Goal: Contribute content: Contribute content

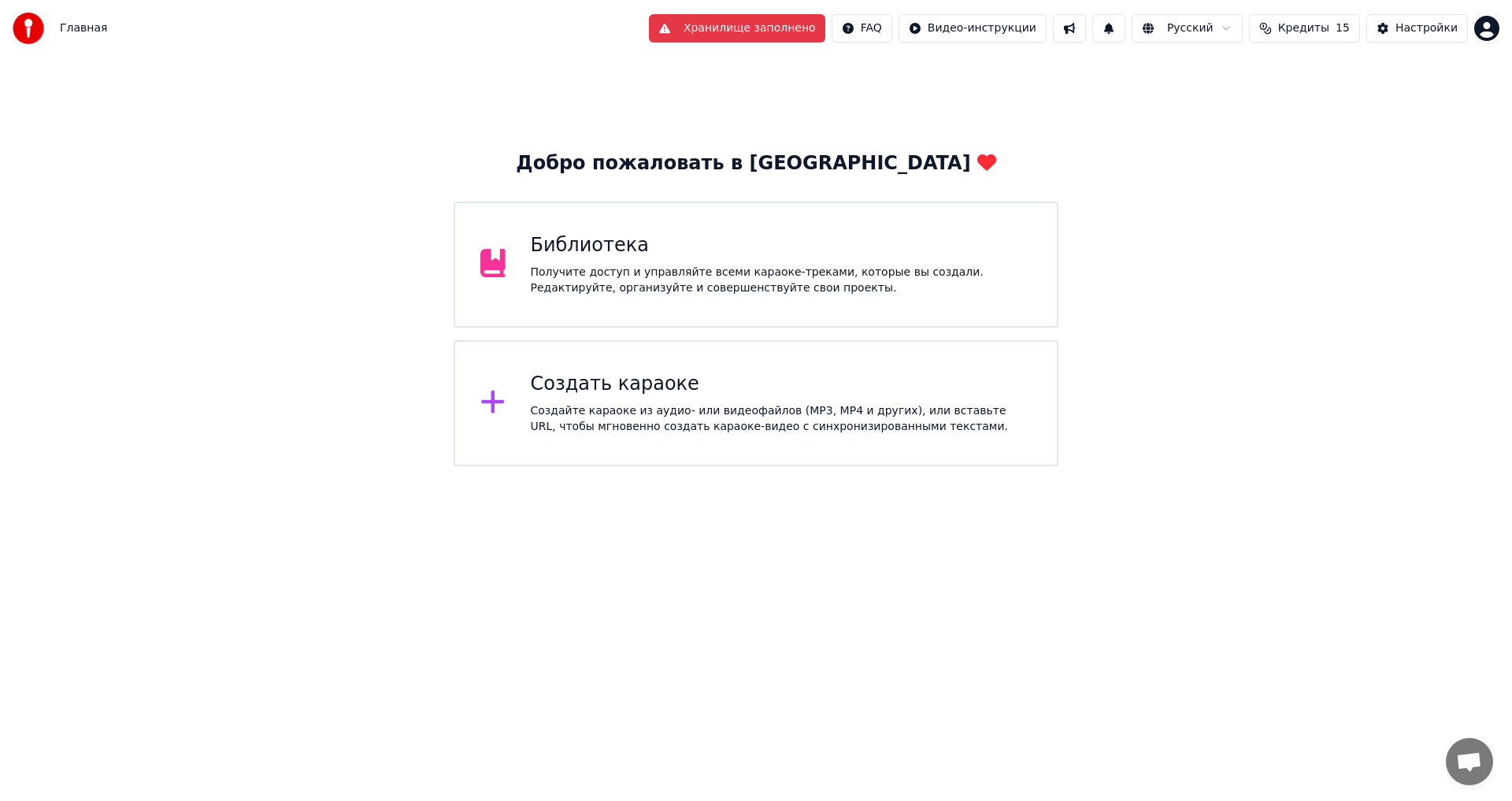
click at [802, 23] on button "Хранилище заполнено" at bounding box center [737, 28] width 176 height 28
click at [688, 375] on div "Создать караоке" at bounding box center [781, 384] width 502 height 25
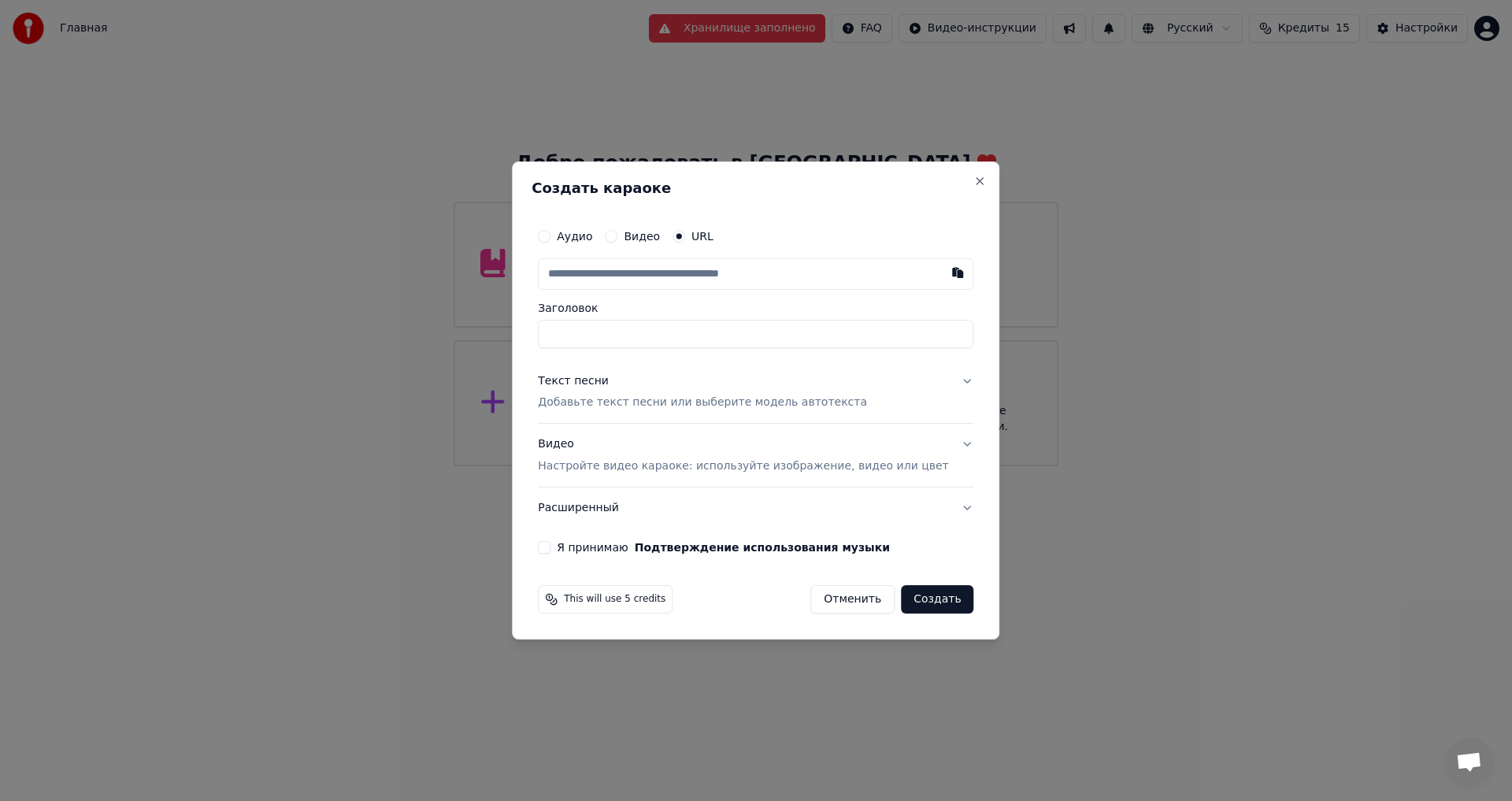
click at [702, 237] on div "URL" at bounding box center [694, 236] width 41 height 13
click at [669, 274] on input "text" at bounding box center [756, 274] width 435 height 32
paste input "**********"
type input "**********"
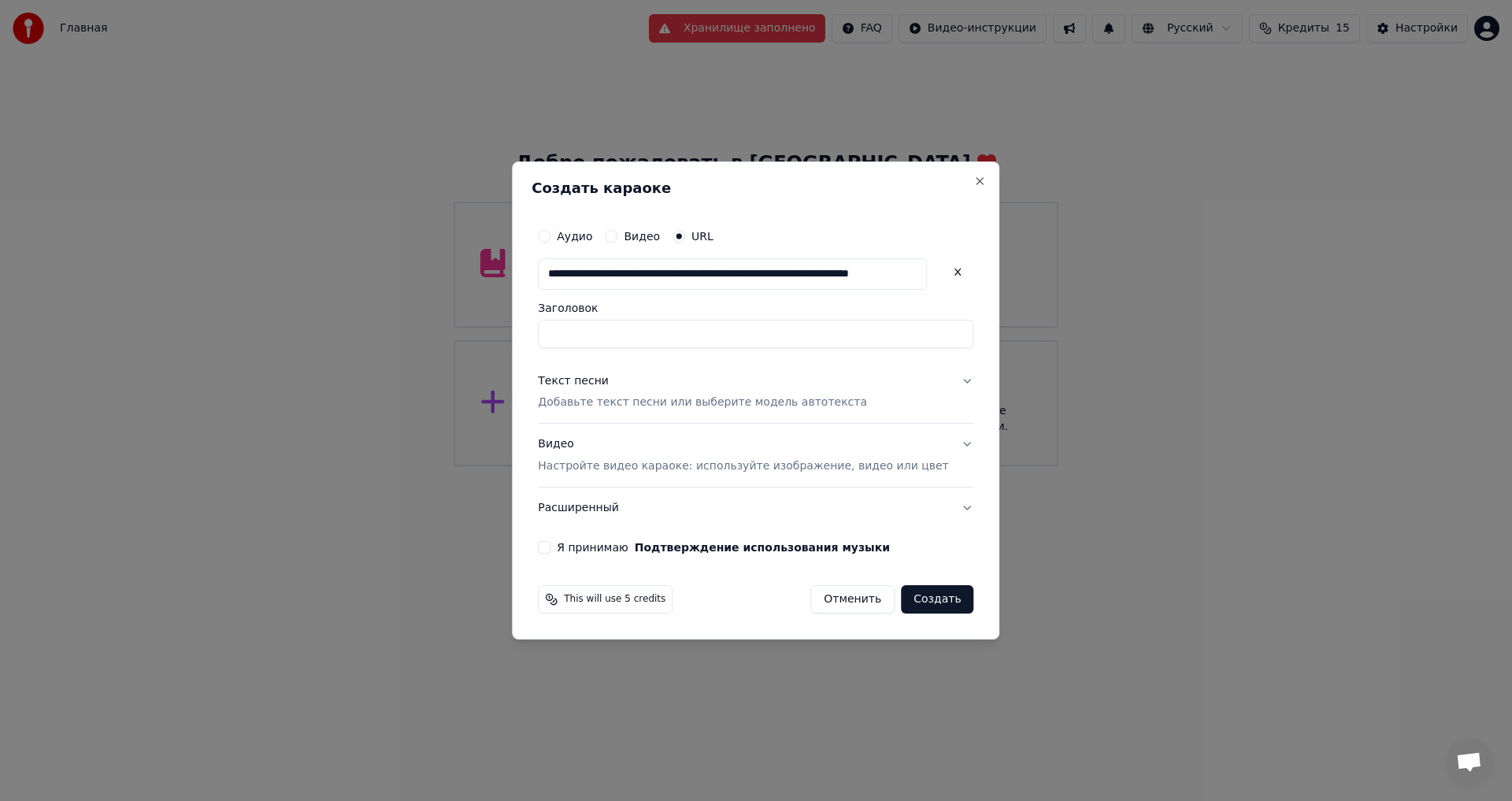
type input "**********"
click at [645, 387] on div "Текст песни Добавьте текст песни или выберите модель автотекста" at bounding box center [702, 392] width 330 height 38
type input "**********"
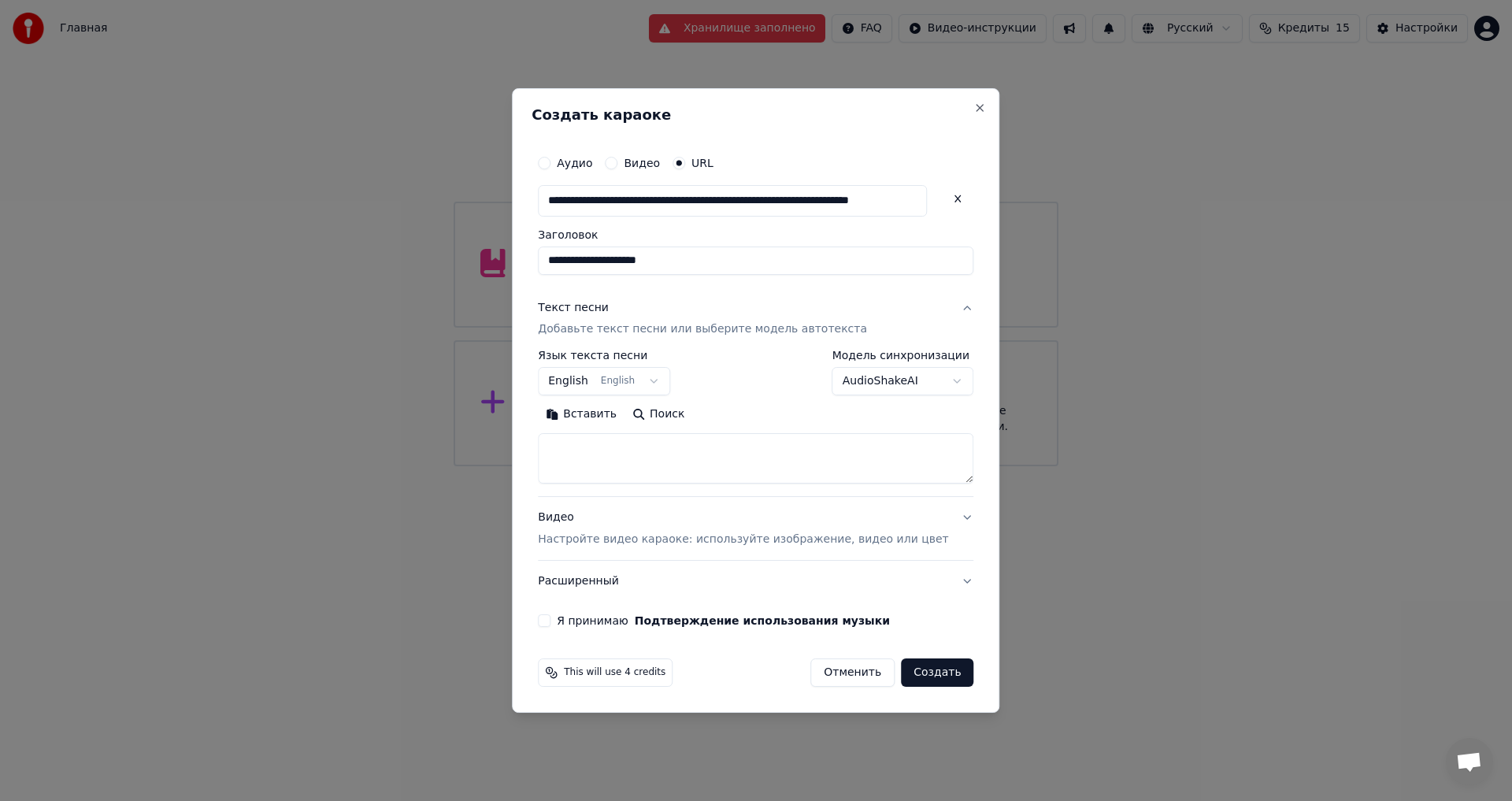
click at [656, 463] on textarea at bounding box center [756, 459] width 435 height 51
paste textarea "**********"
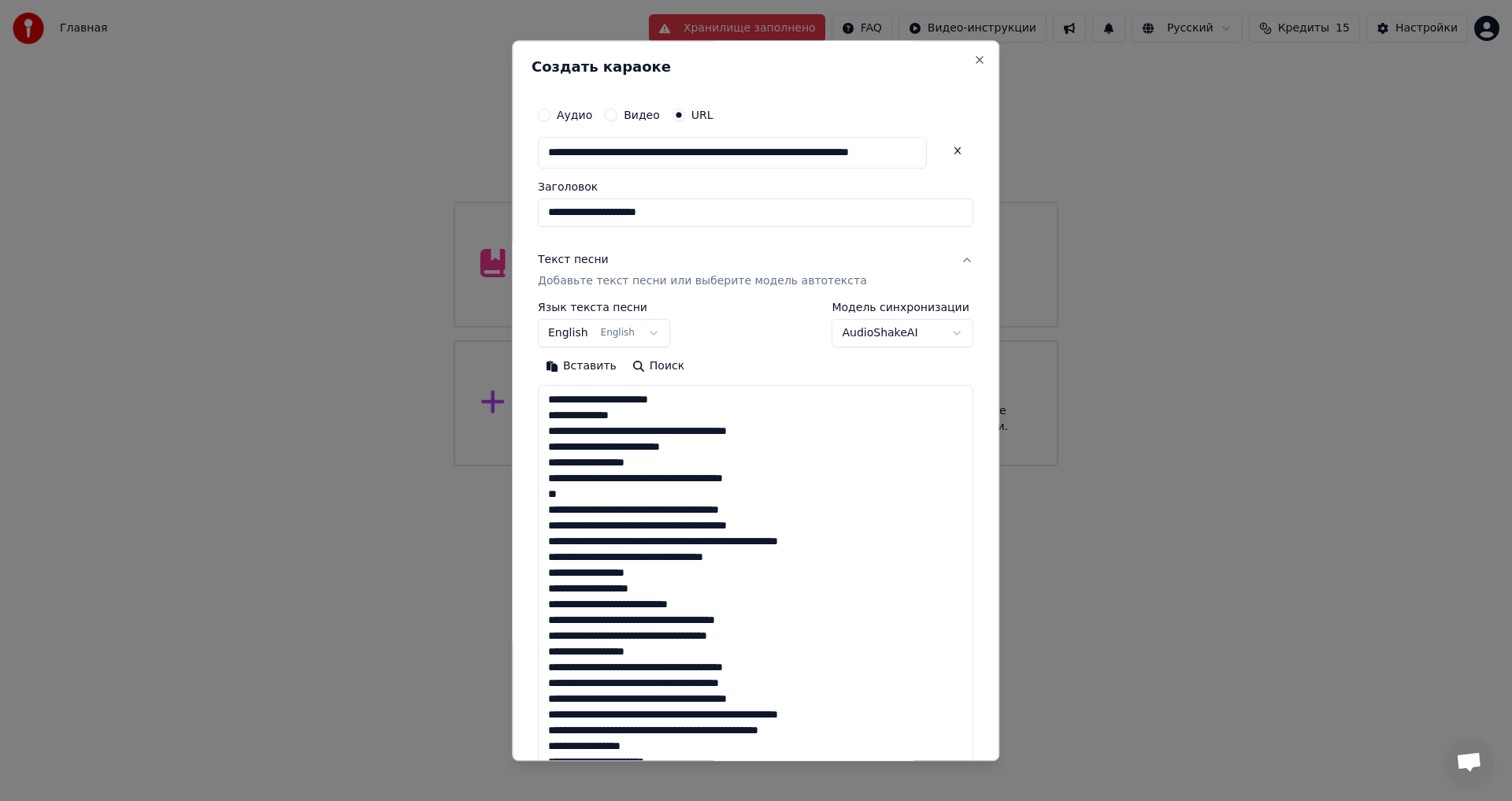
scroll to position [508, 0]
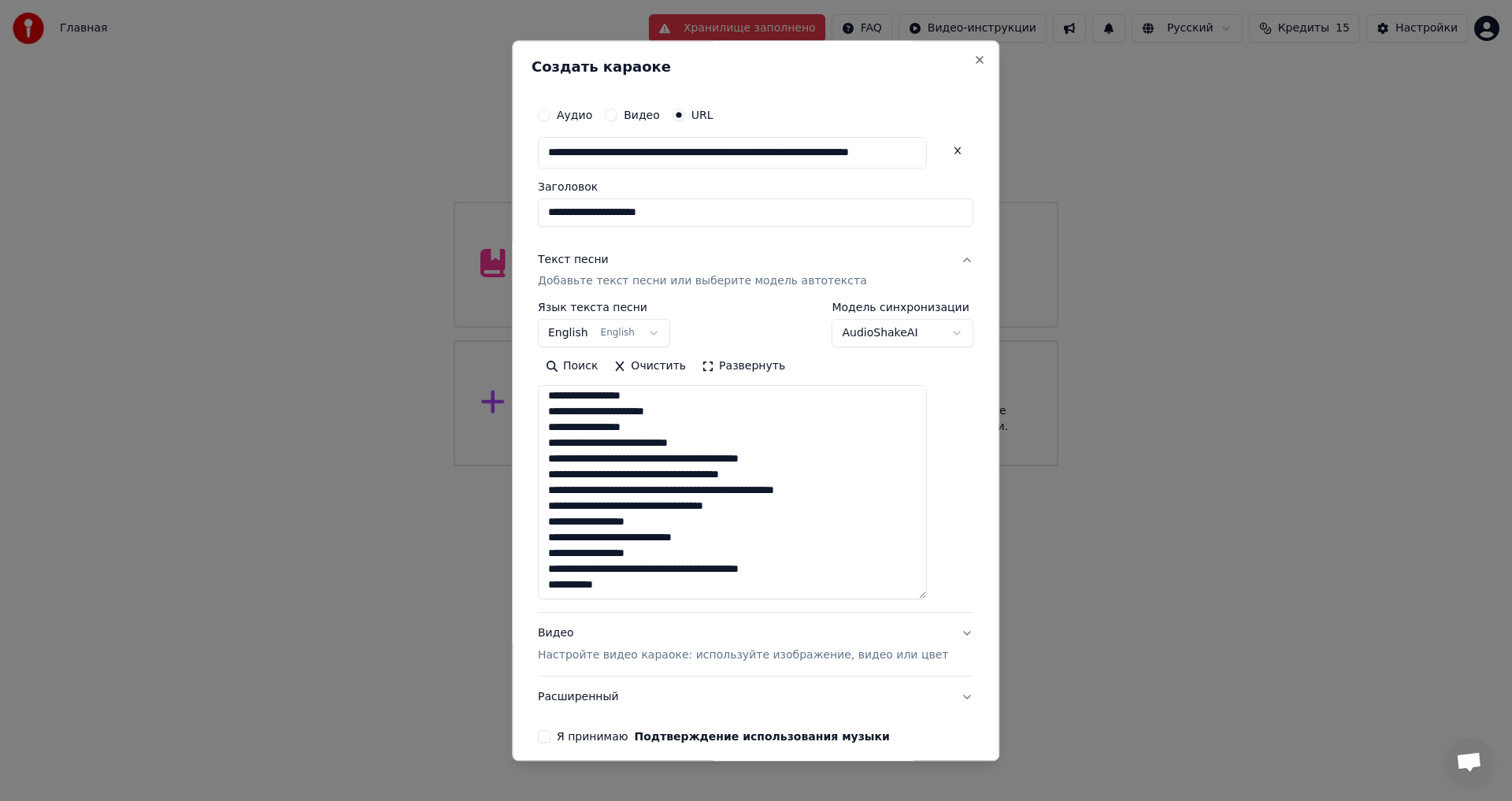
drag, startPoint x: 947, startPoint y: 481, endPoint x: 946, endPoint y: 598, distance: 117.0
click at [946, 598] on div "**********" at bounding box center [756, 421] width 448 height 656
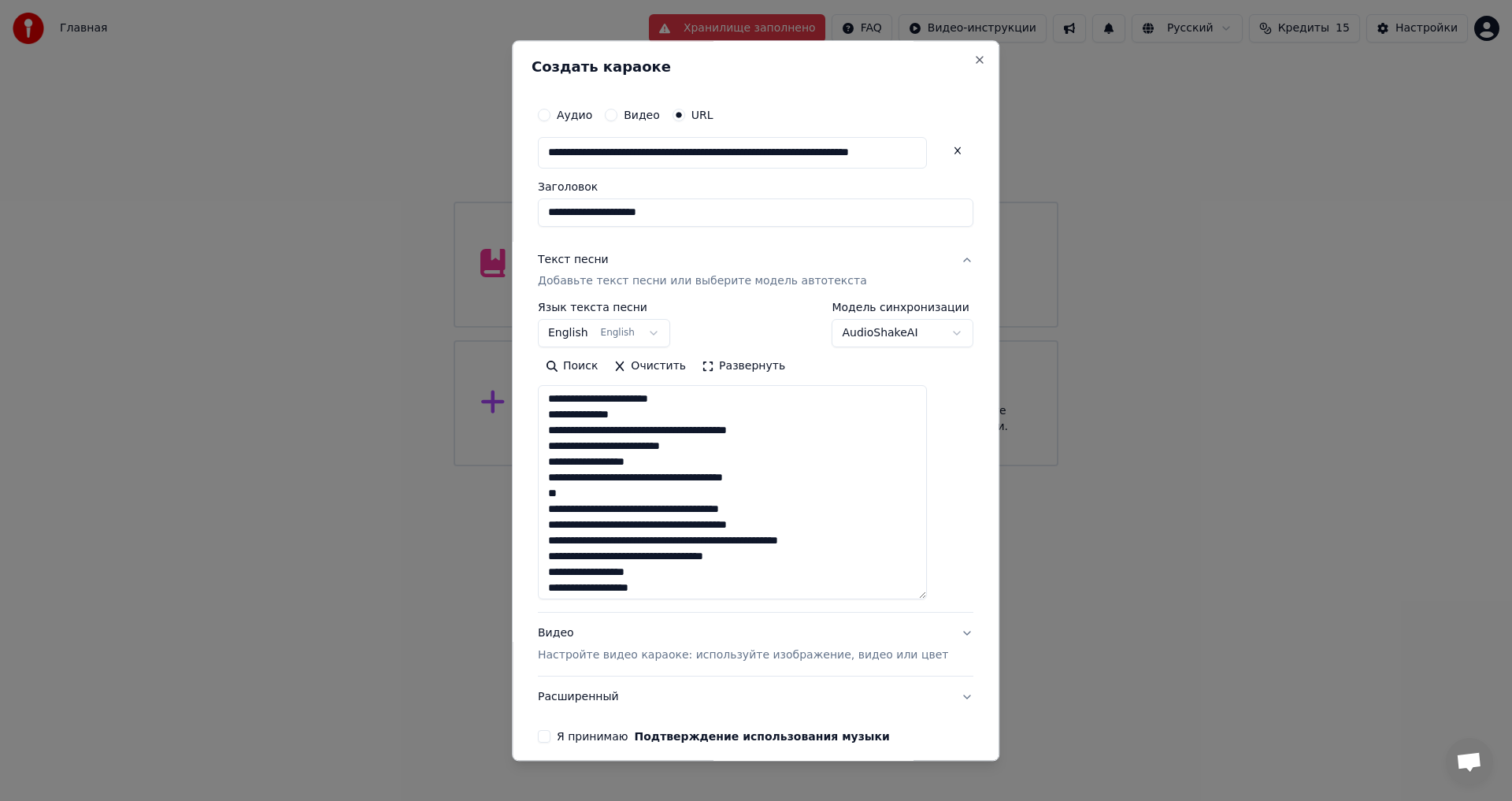
scroll to position [0, 0]
type textarea "**********"
click at [614, 638] on div "Видео Настройте видео караоке: используйте изображение, видео или цвет" at bounding box center [743, 645] width 410 height 38
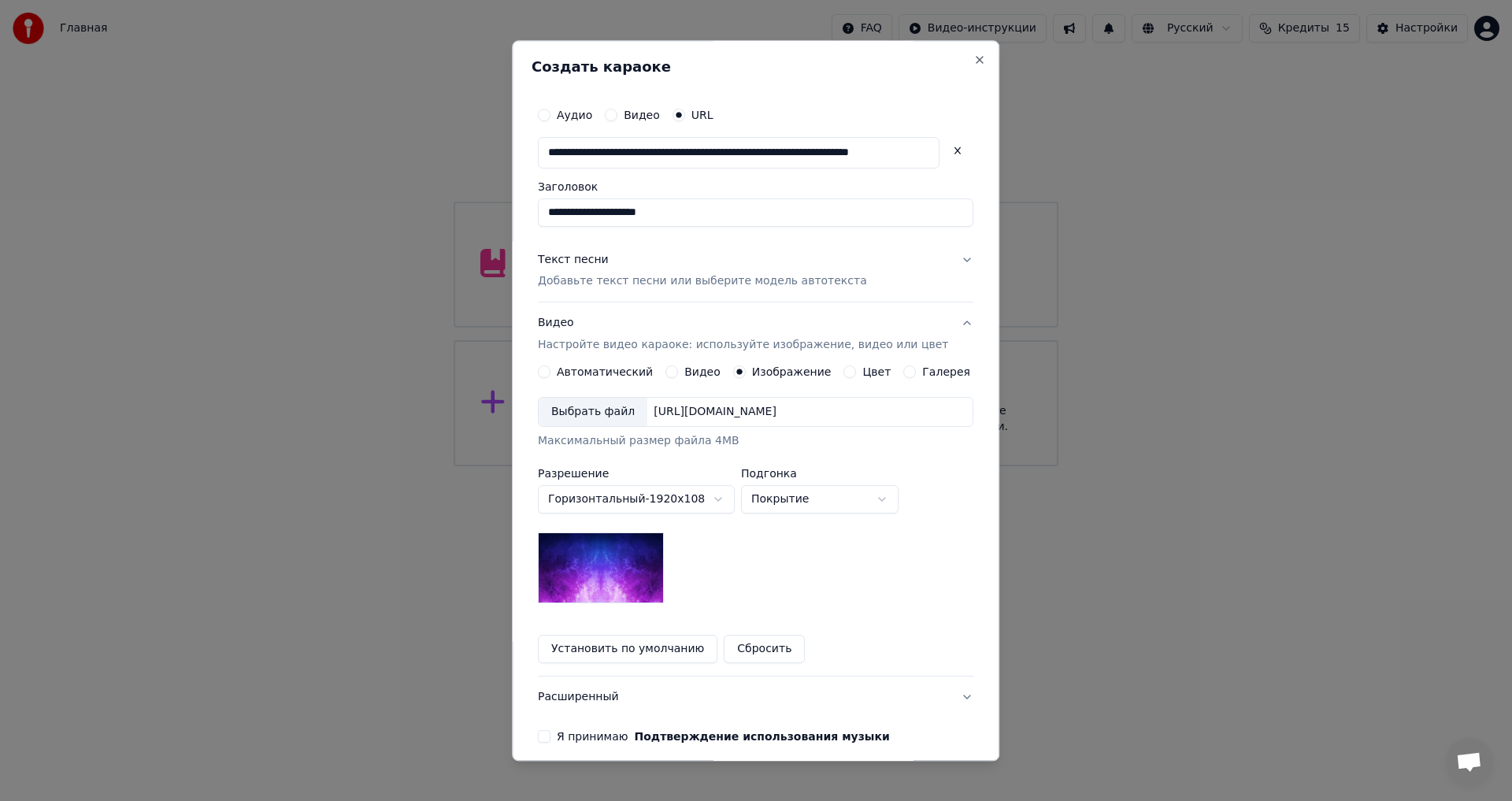
click at [597, 399] on div "Выбрать файл" at bounding box center [593, 412] width 108 height 28
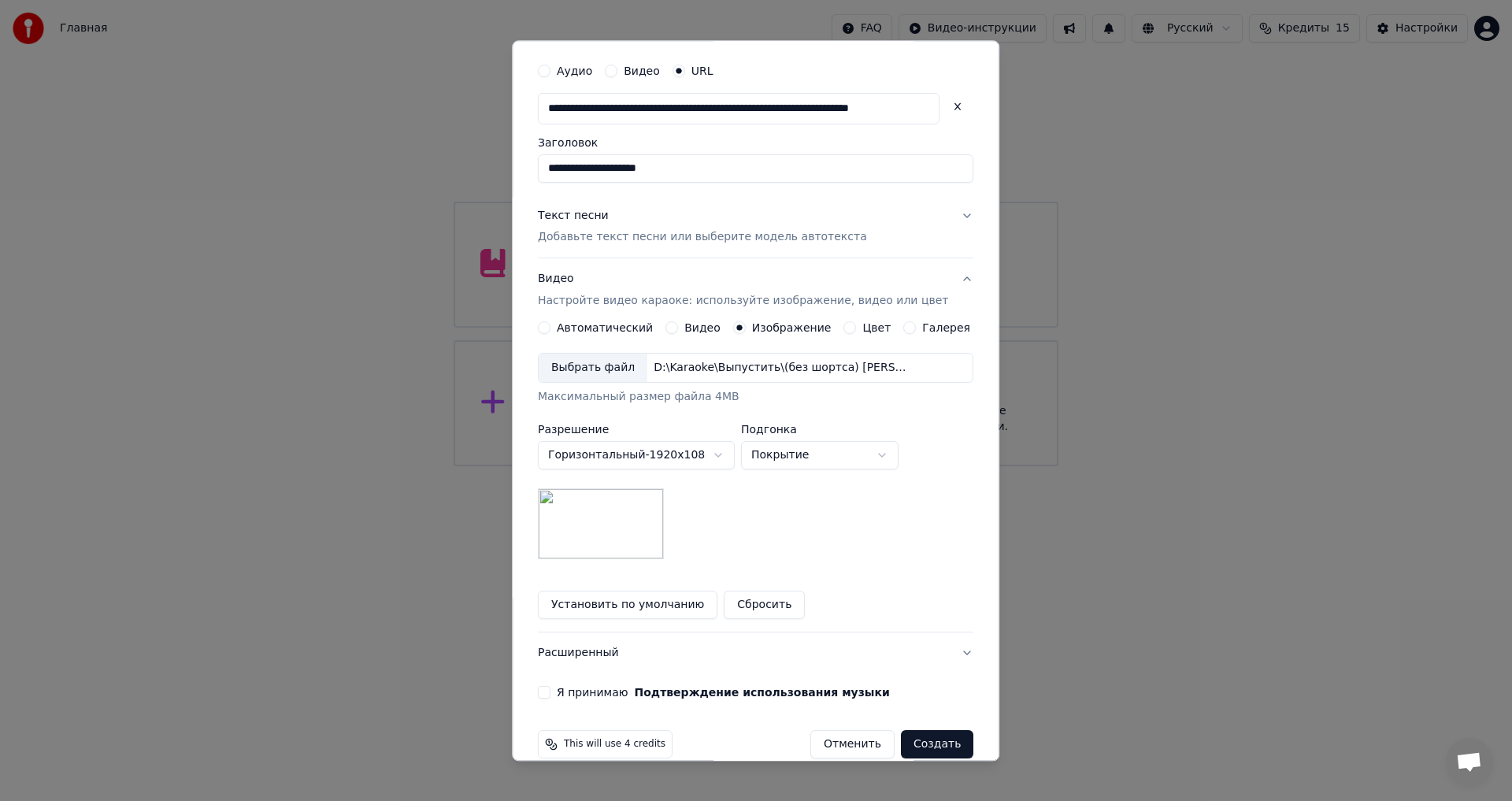
scroll to position [68, 0]
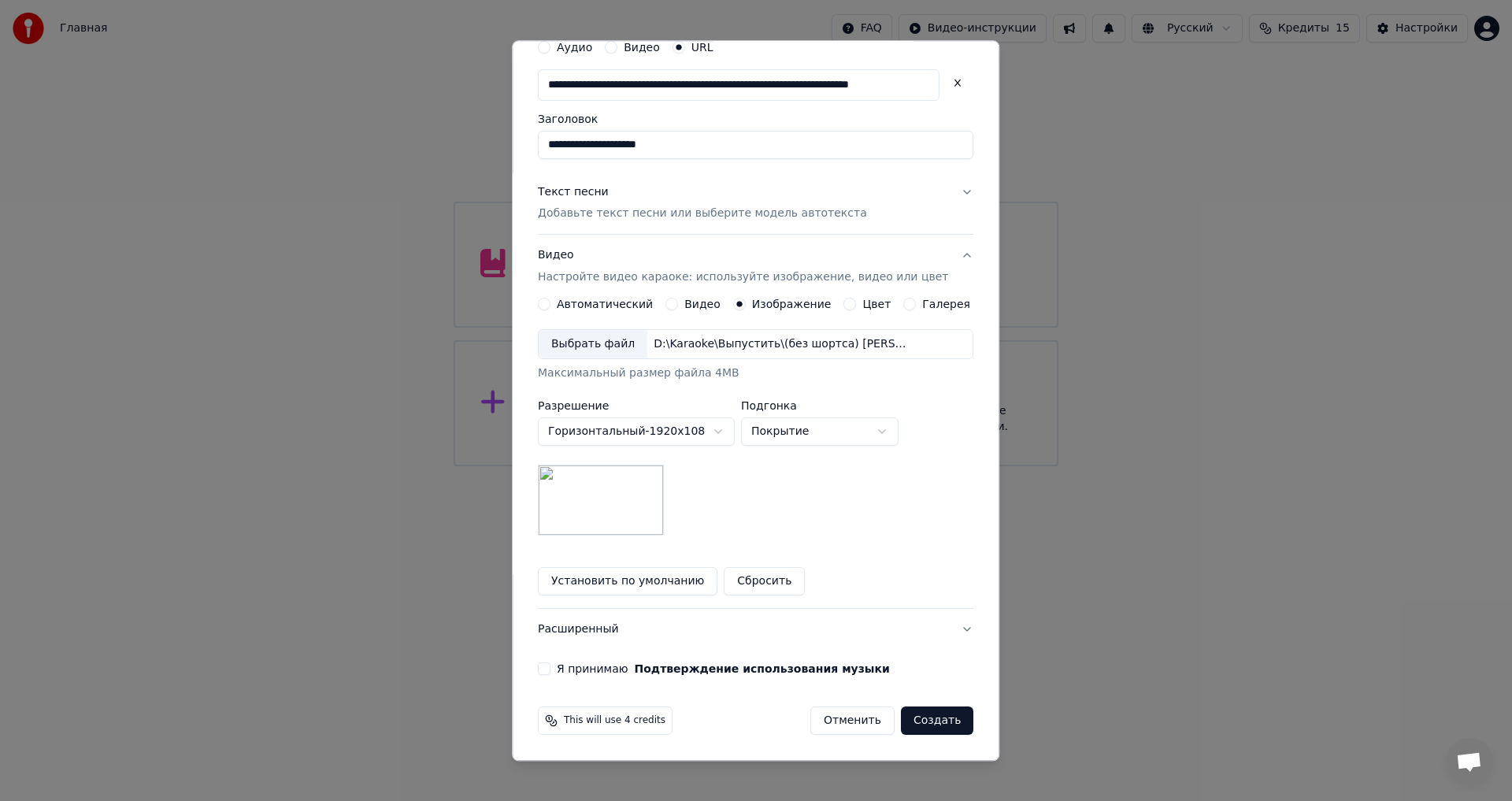
click at [643, 638] on button "Расширенный" at bounding box center [756, 630] width 435 height 41
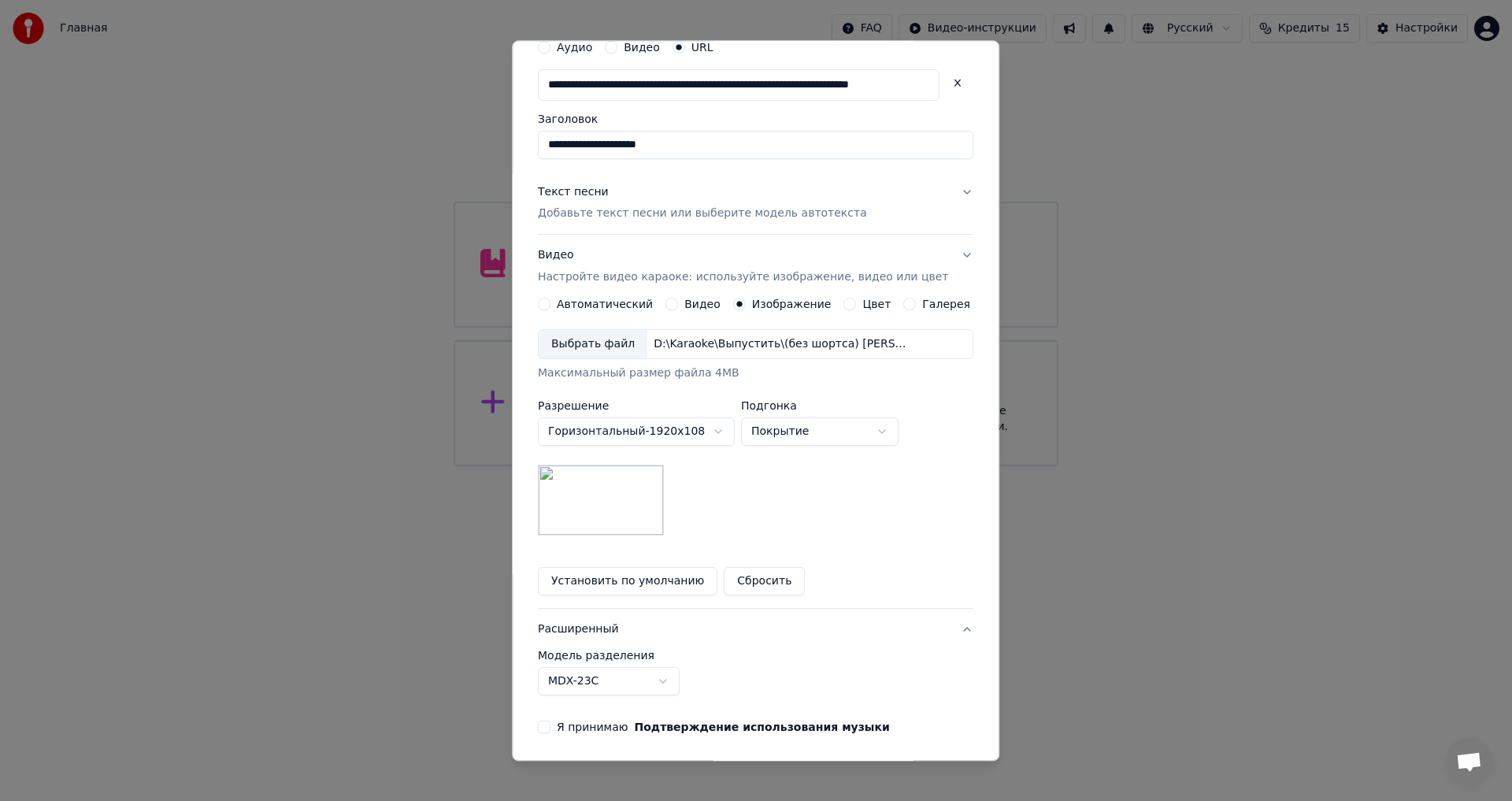
scroll to position [0, 0]
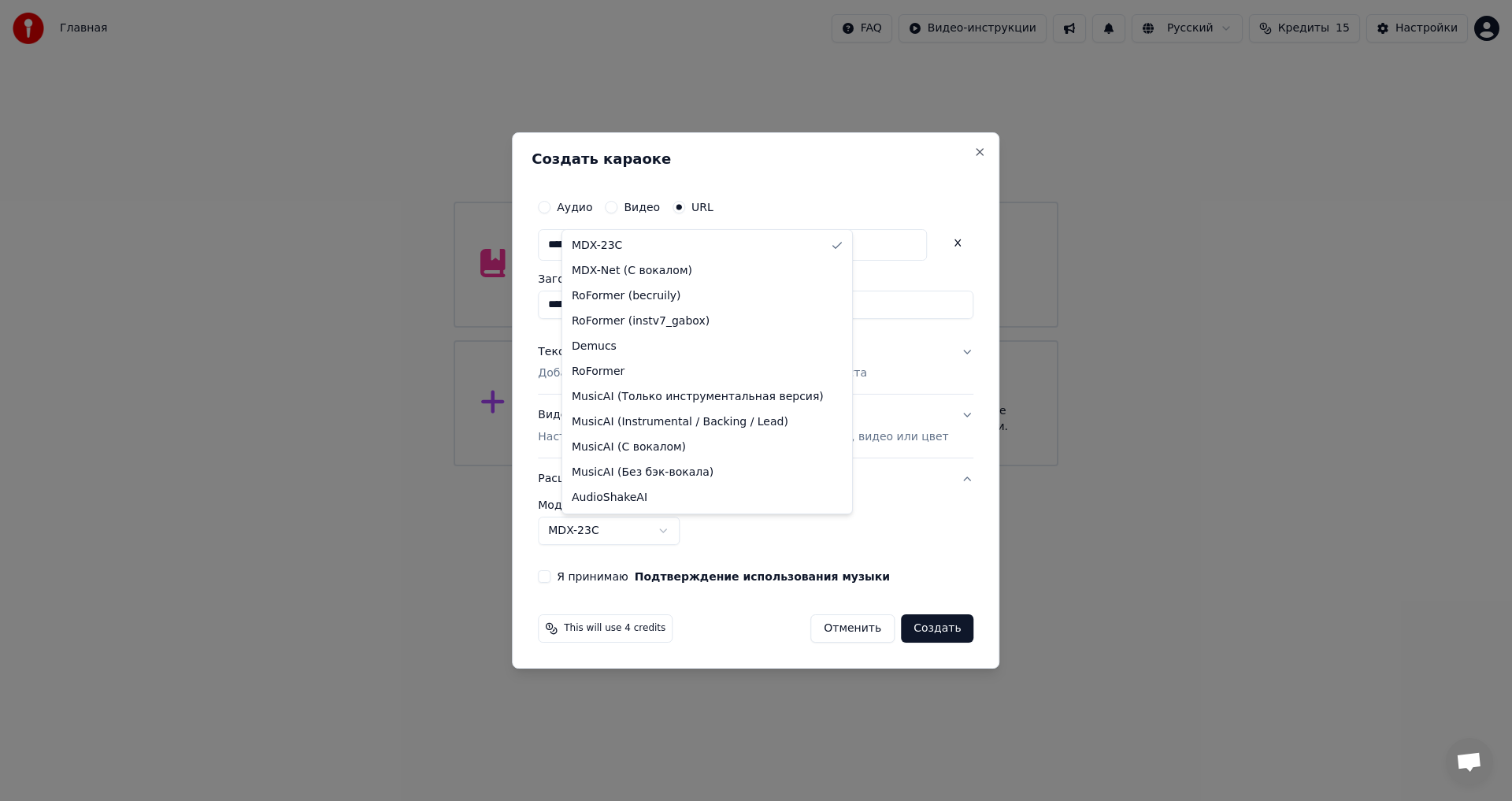
click at [616, 466] on body "**********" at bounding box center [756, 233] width 1512 height 466
select select "**********"
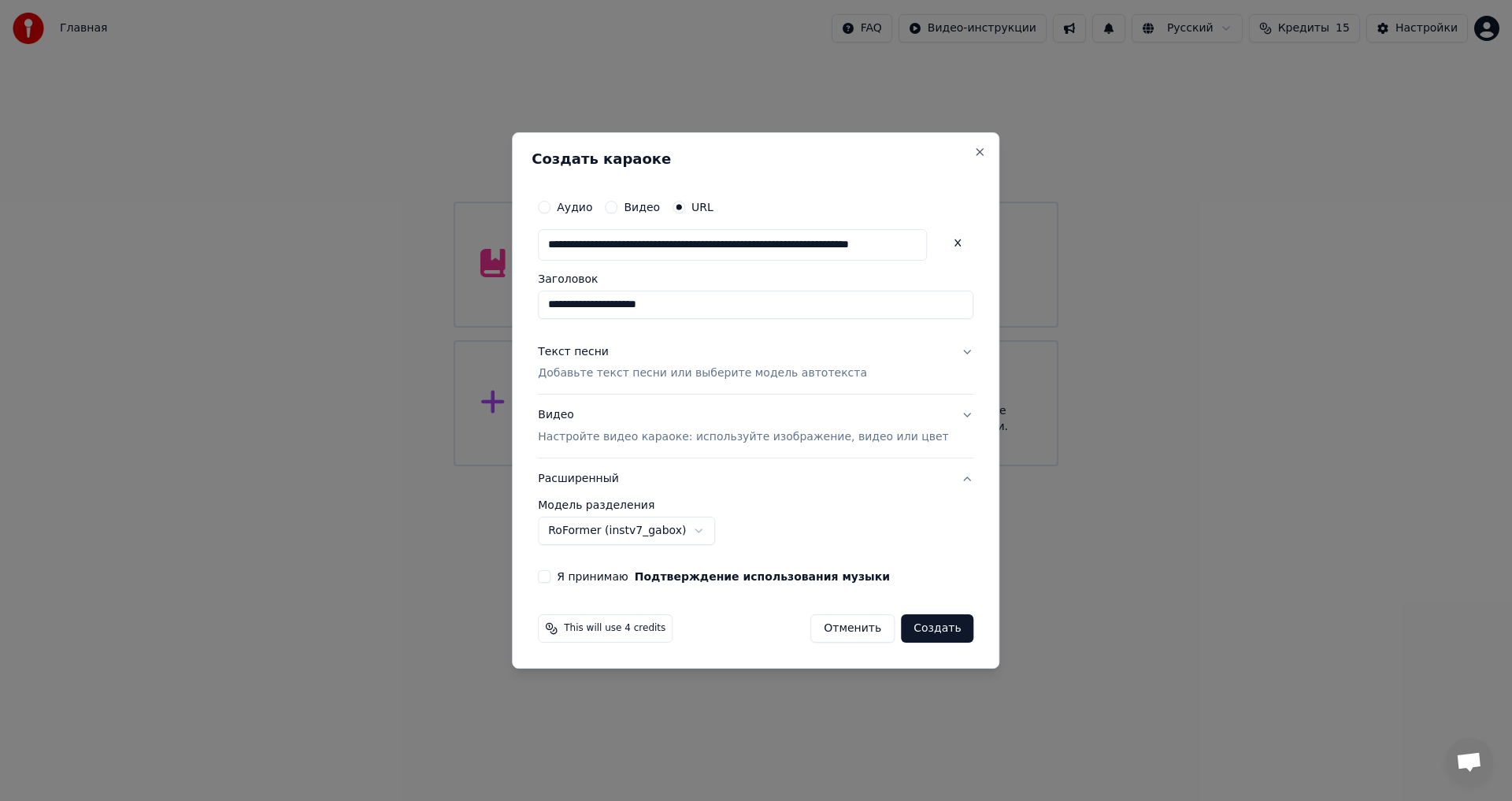
click at [602, 573] on label "Я принимаю Подтверждение использования музыки" at bounding box center [723, 576] width 333 height 11
click at [551, 573] on button "Я принимаю Подтверждение использования музыки" at bounding box center [544, 576] width 13 height 13
click at [909, 627] on button "Создать" at bounding box center [937, 628] width 72 height 28
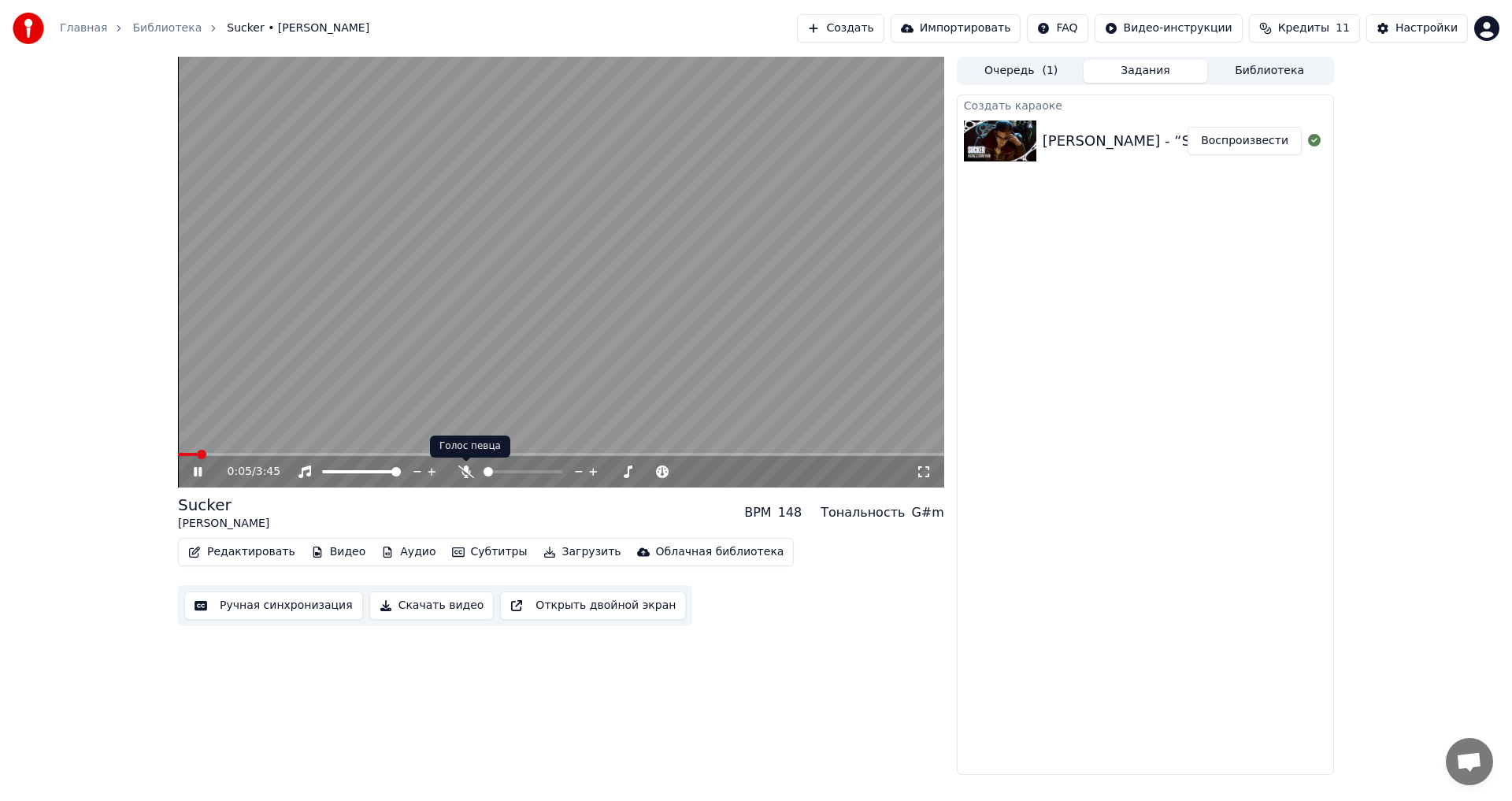
click at [469, 475] on icon at bounding box center [466, 471] width 15 height 13
click at [464, 475] on icon at bounding box center [466, 471] width 9 height 13
click at [465, 476] on icon at bounding box center [466, 471] width 15 height 13
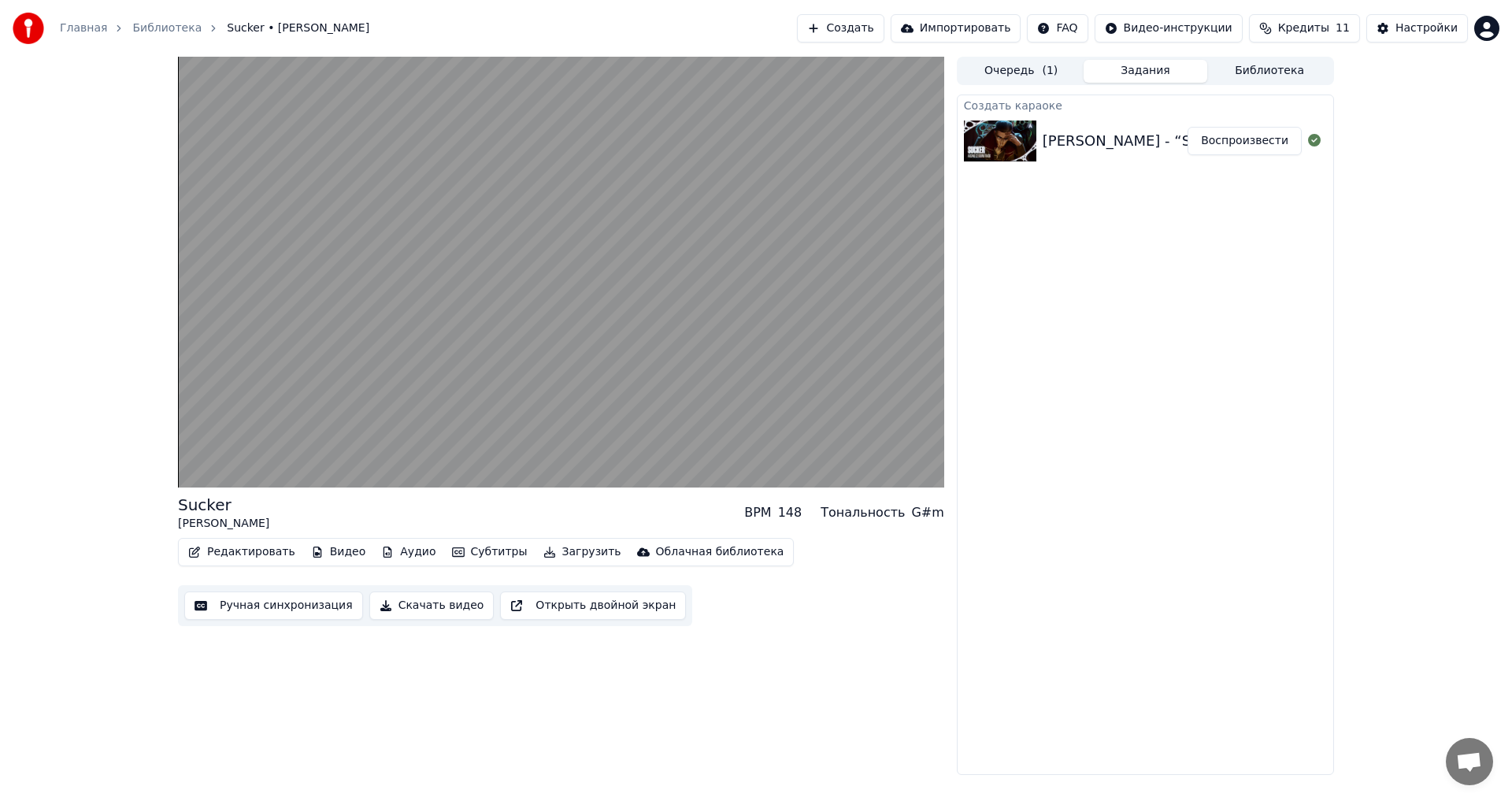
click at [261, 609] on button "Ручная синхронизация" at bounding box center [274, 605] width 179 height 28
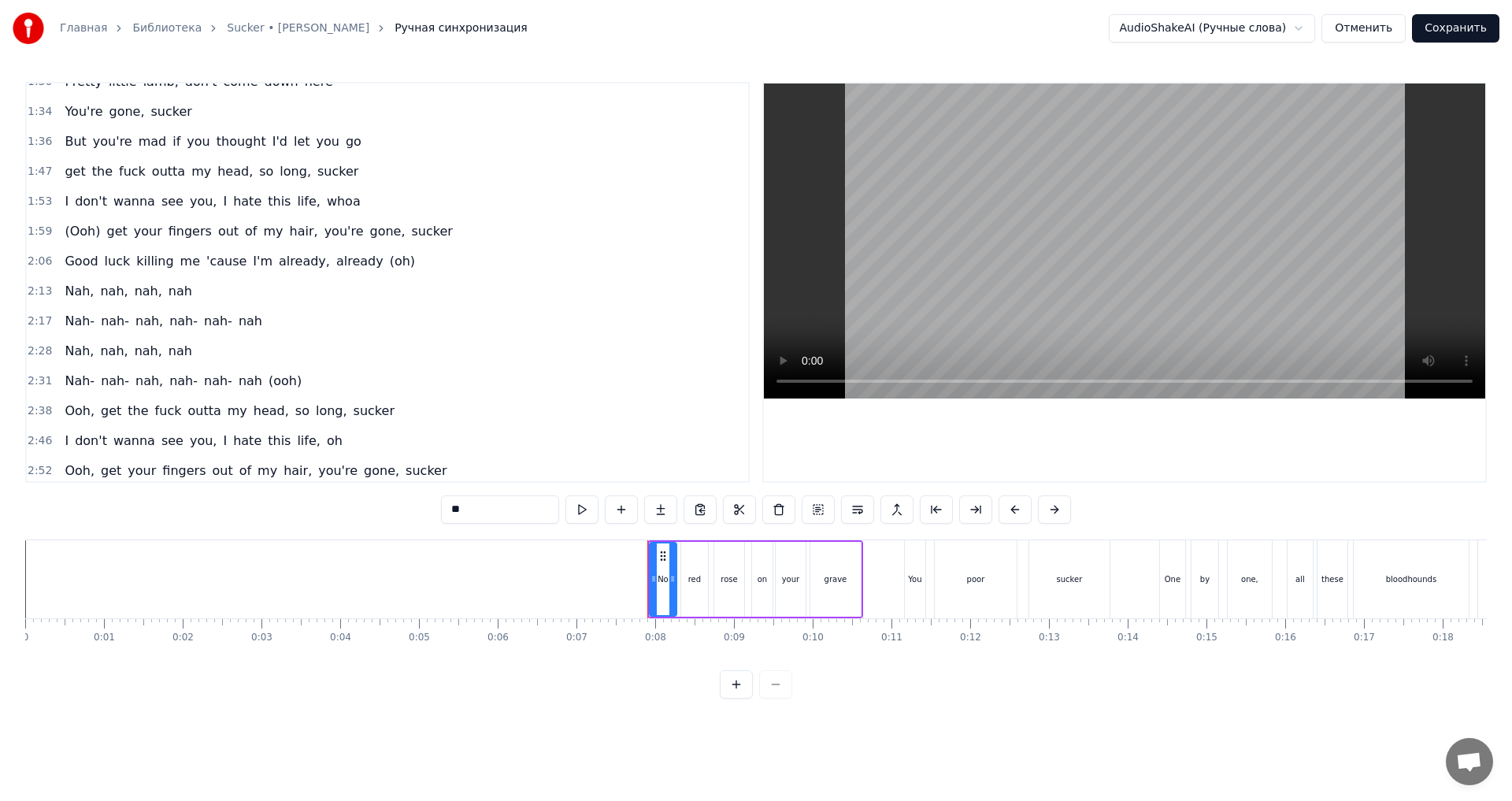
scroll to position [630, 0]
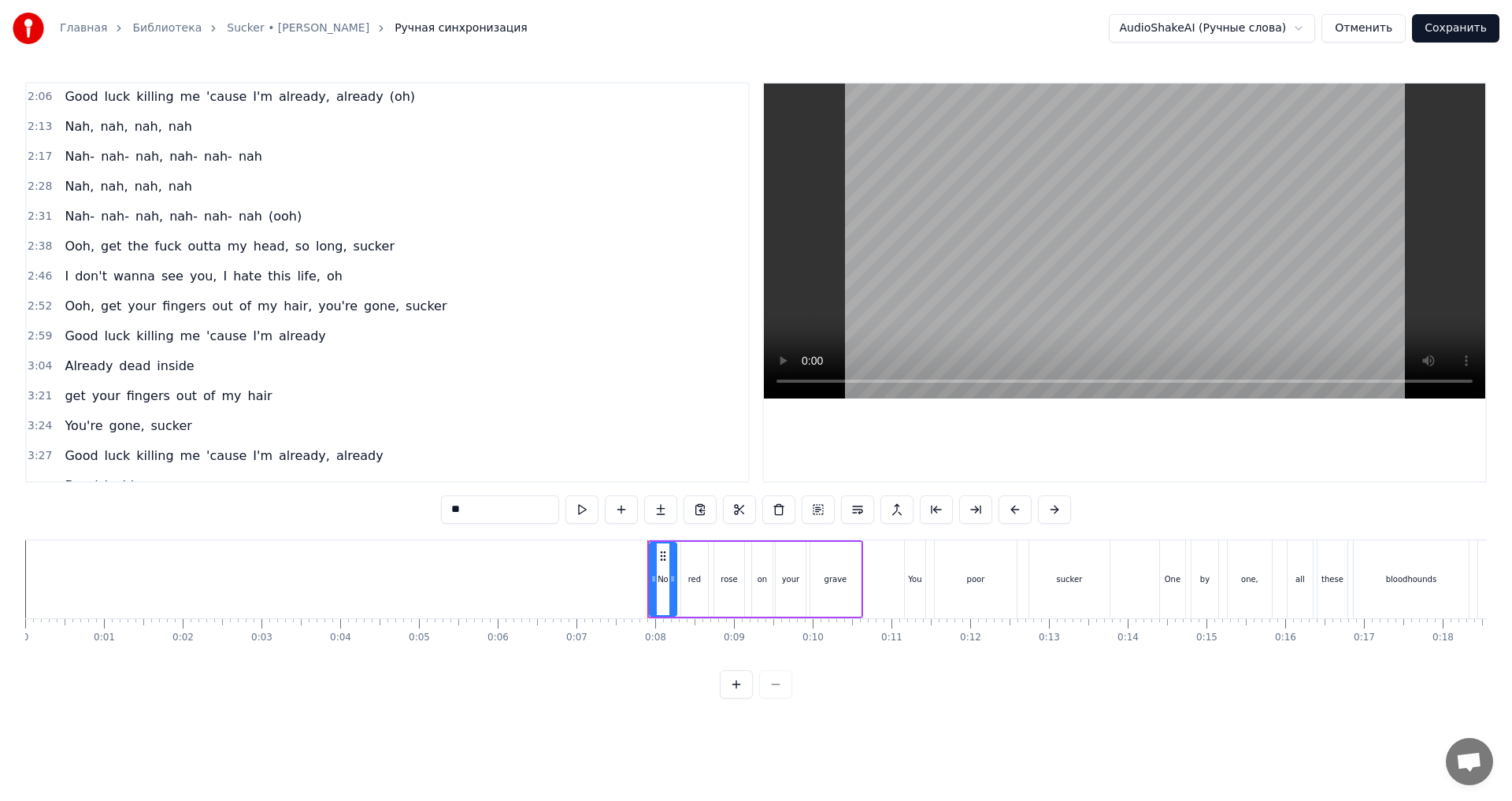
click at [277, 164] on div "2:17 Nah- nah- nah, nah- nah- nah" at bounding box center [387, 157] width 721 height 30
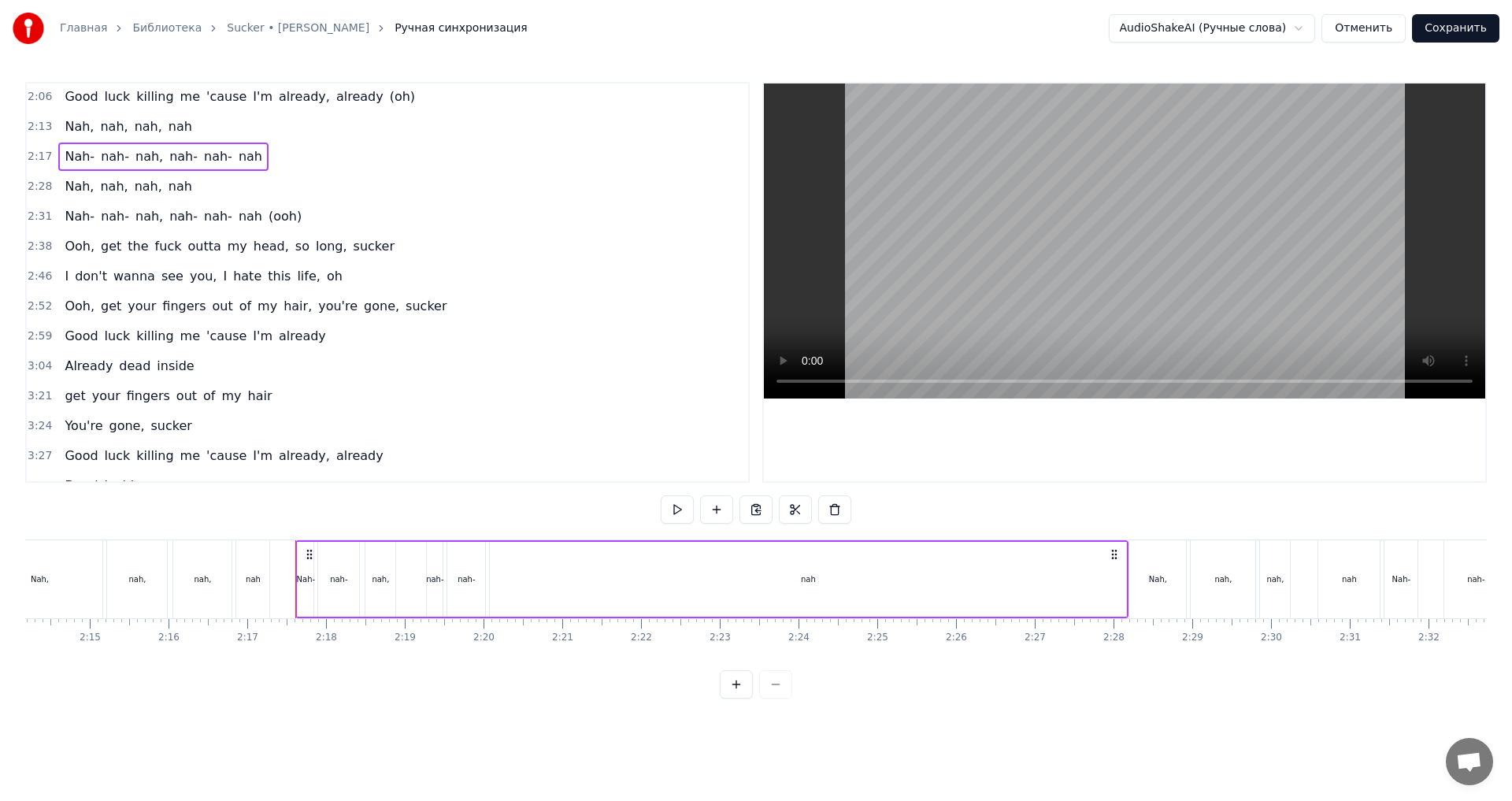
scroll to position [0, 10758]
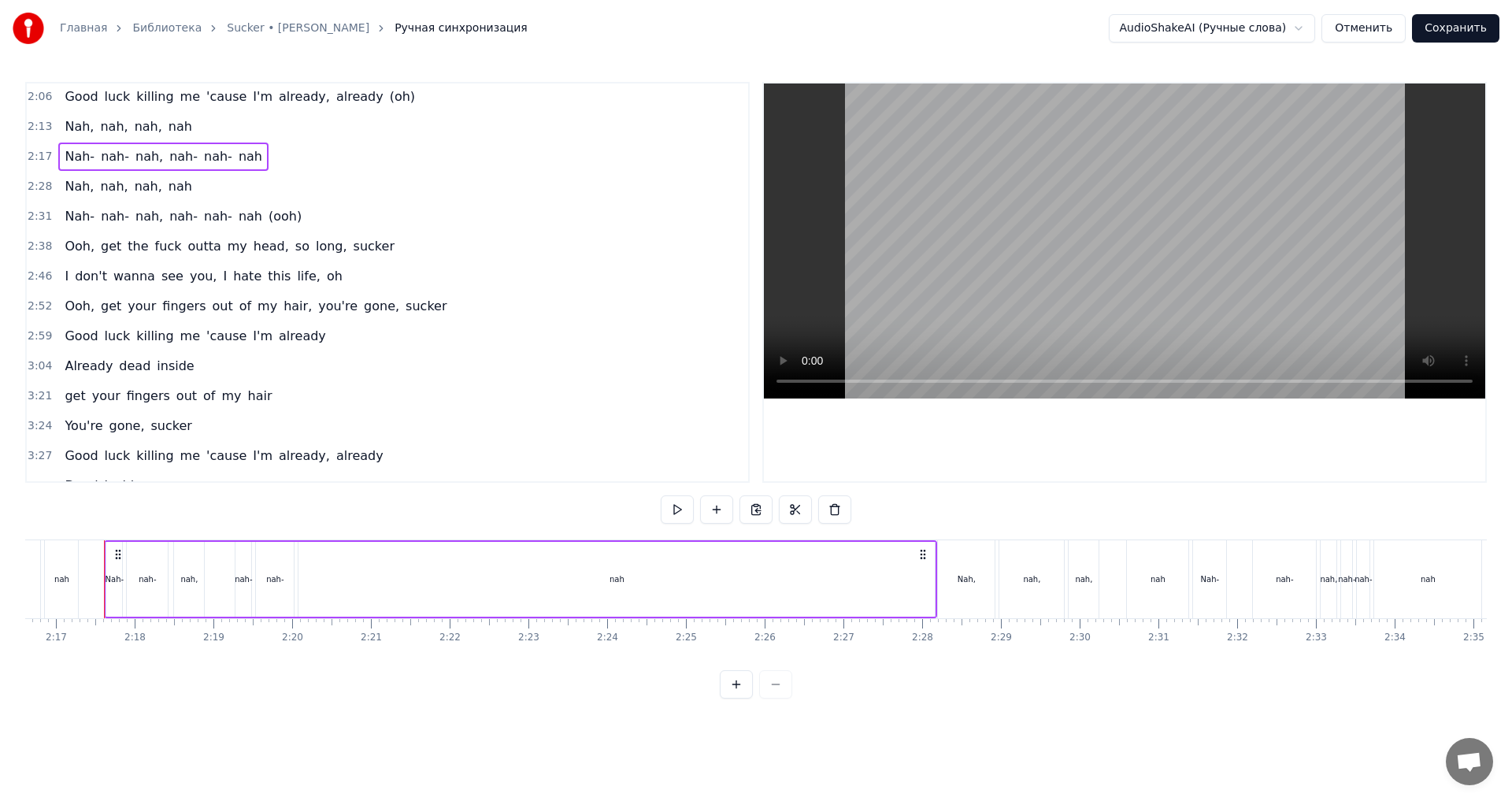
click at [612, 589] on div "nah" at bounding box center [616, 579] width 636 height 75
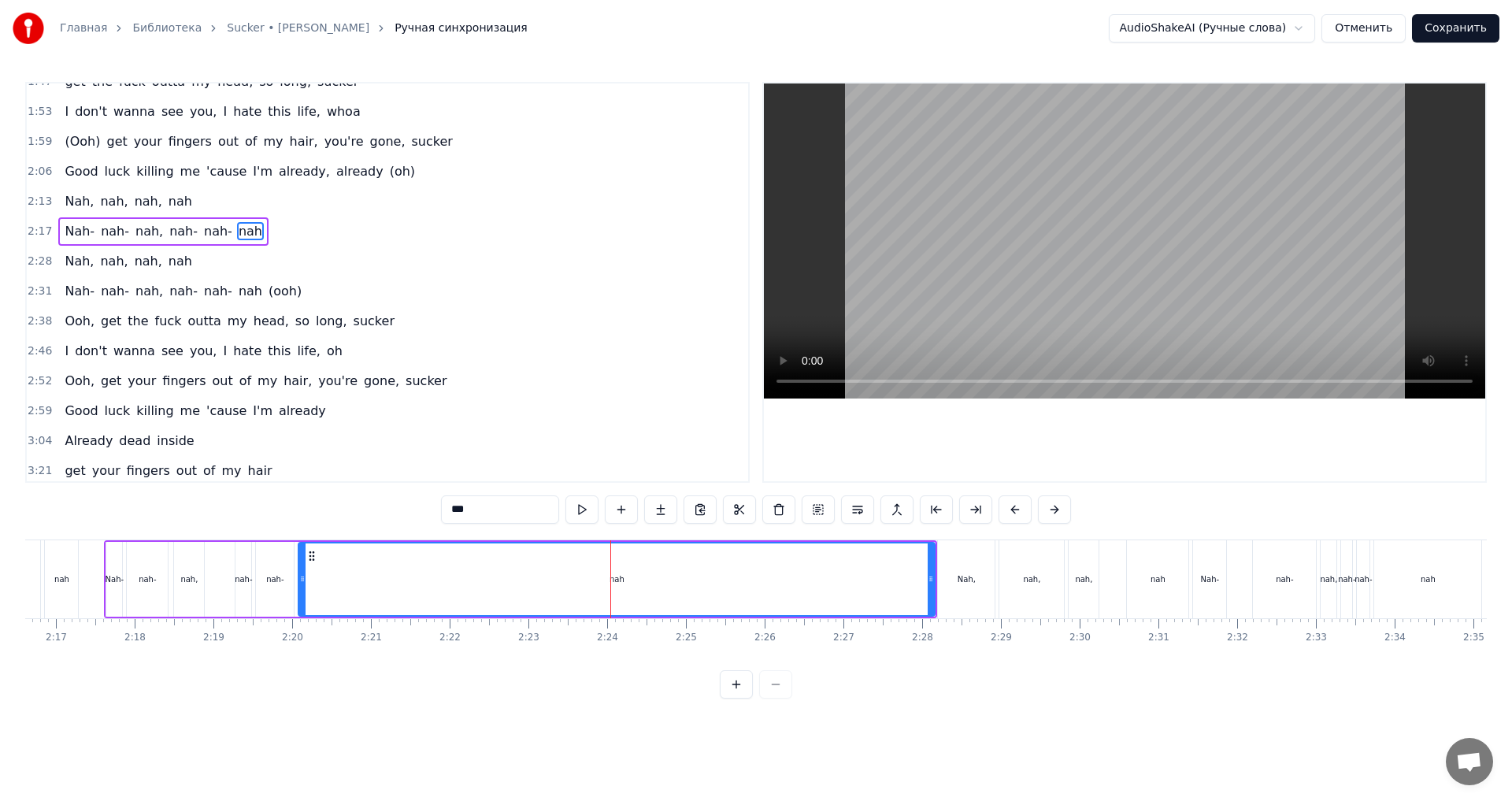
scroll to position [504, 0]
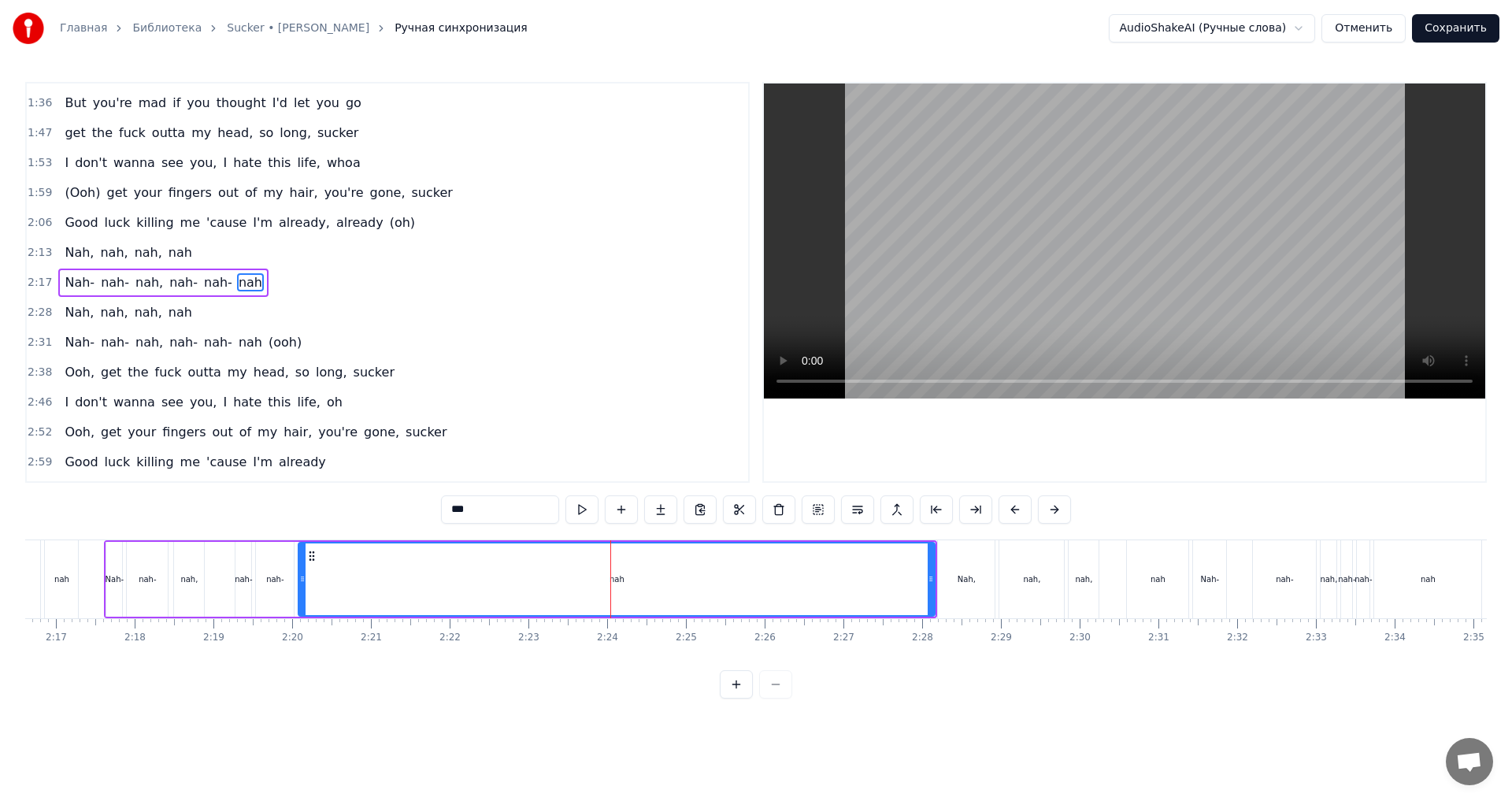
click at [265, 585] on div "nah-" at bounding box center [275, 579] width 38 height 75
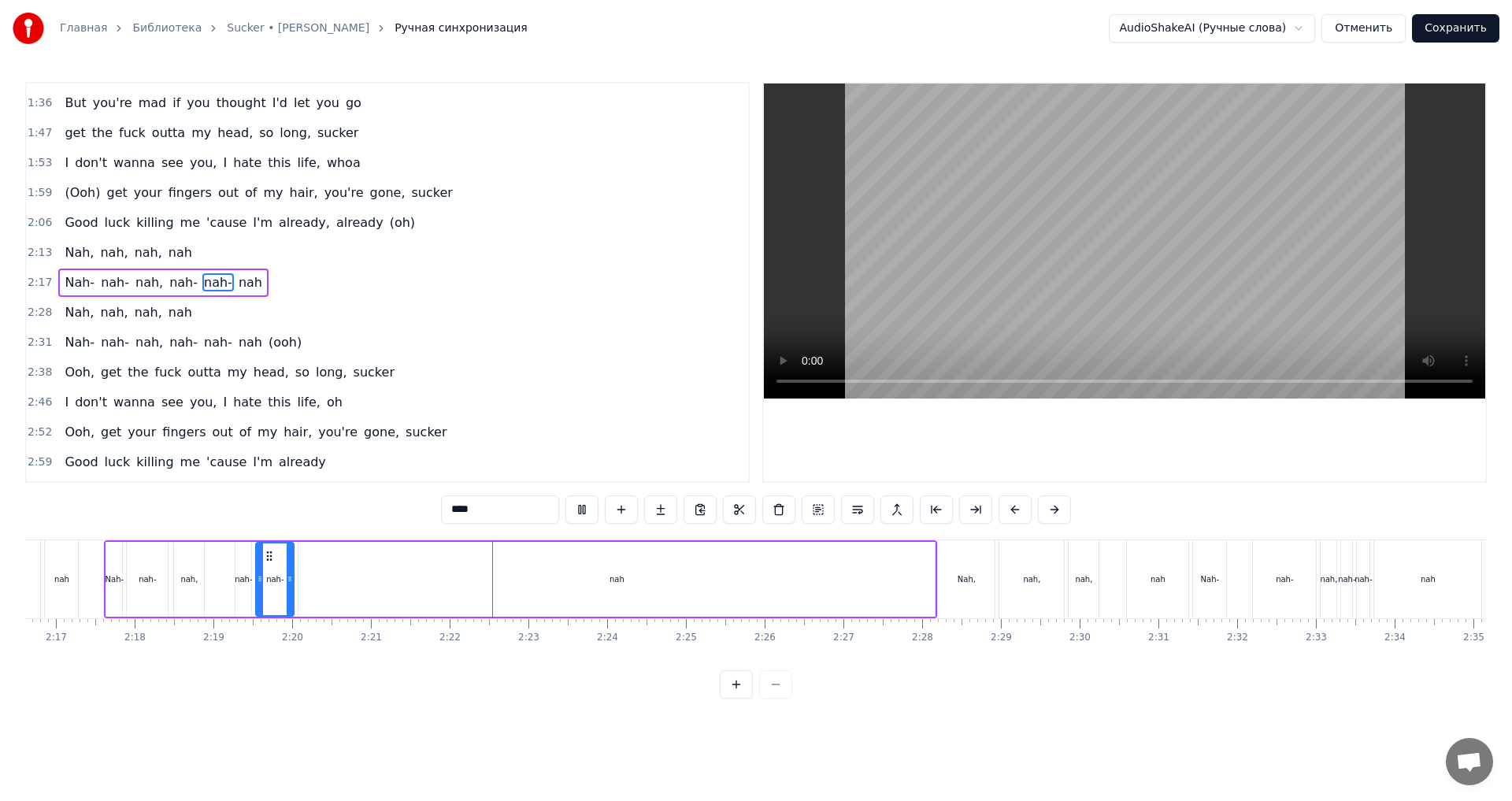
click at [187, 588] on div "nah," at bounding box center [188, 579] width 30 height 75
click at [677, 580] on div "nah" at bounding box center [616, 579] width 636 height 75
drag, startPoint x: 931, startPoint y: 589, endPoint x: 330, endPoint y: 607, distance: 601.3
click at [330, 607] on div at bounding box center [330, 578] width 6 height 71
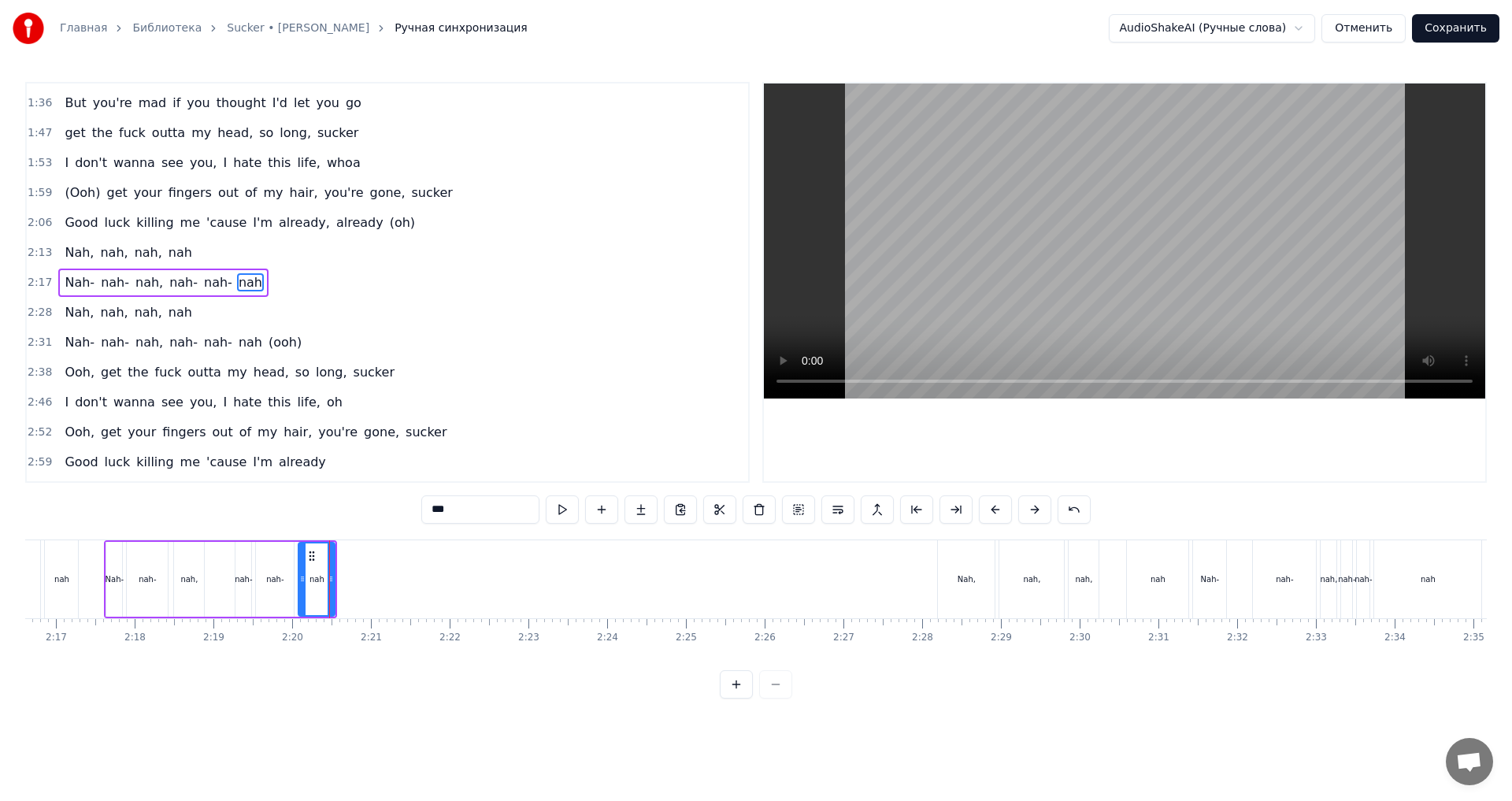
click at [183, 588] on div "nah," at bounding box center [188, 579] width 30 height 75
click at [972, 597] on div "Nah," at bounding box center [966, 579] width 57 height 78
type input "****"
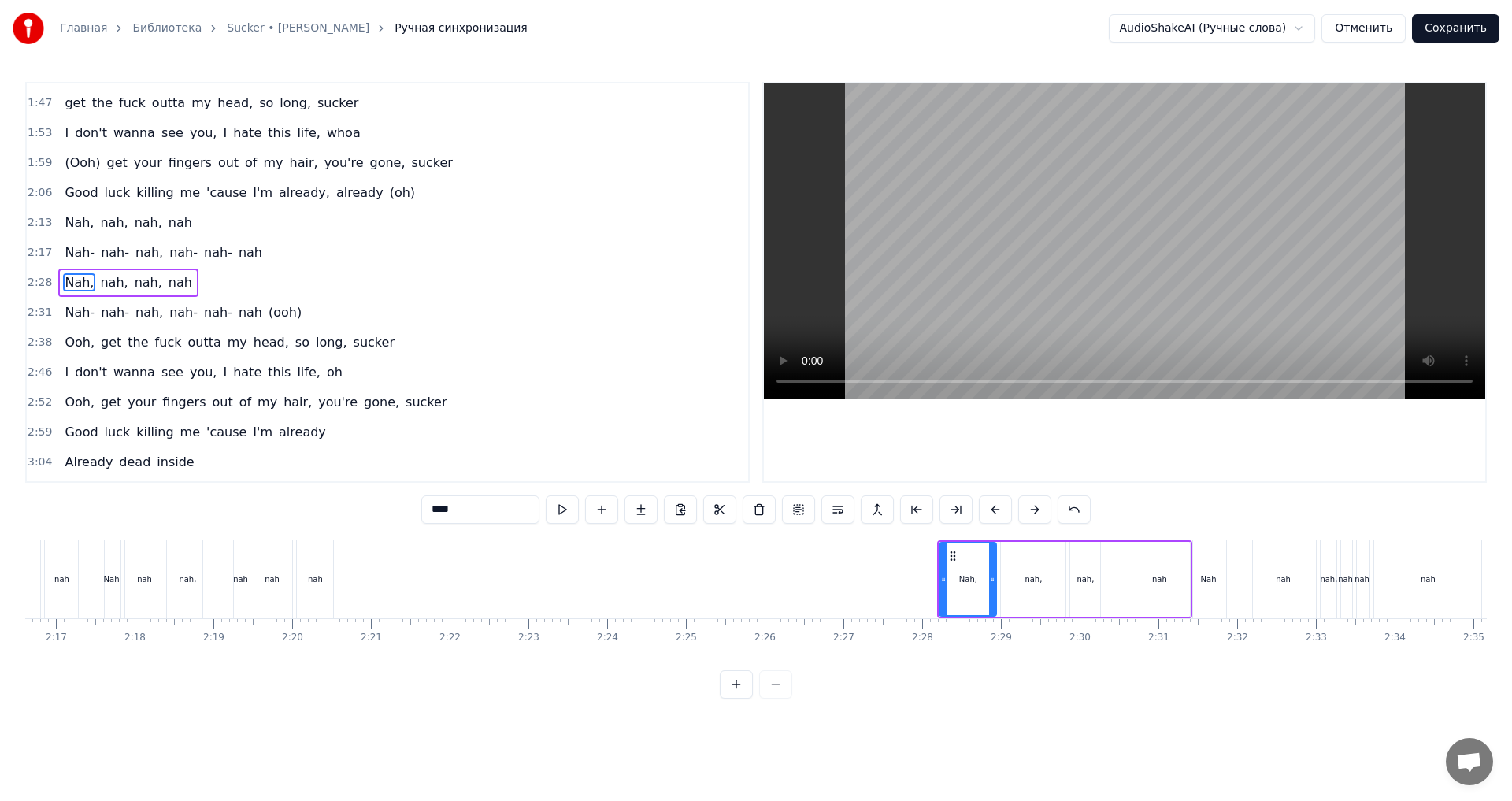
click at [203, 280] on div "2:28 Nah, nah, nah, nah" at bounding box center [387, 282] width 721 height 30
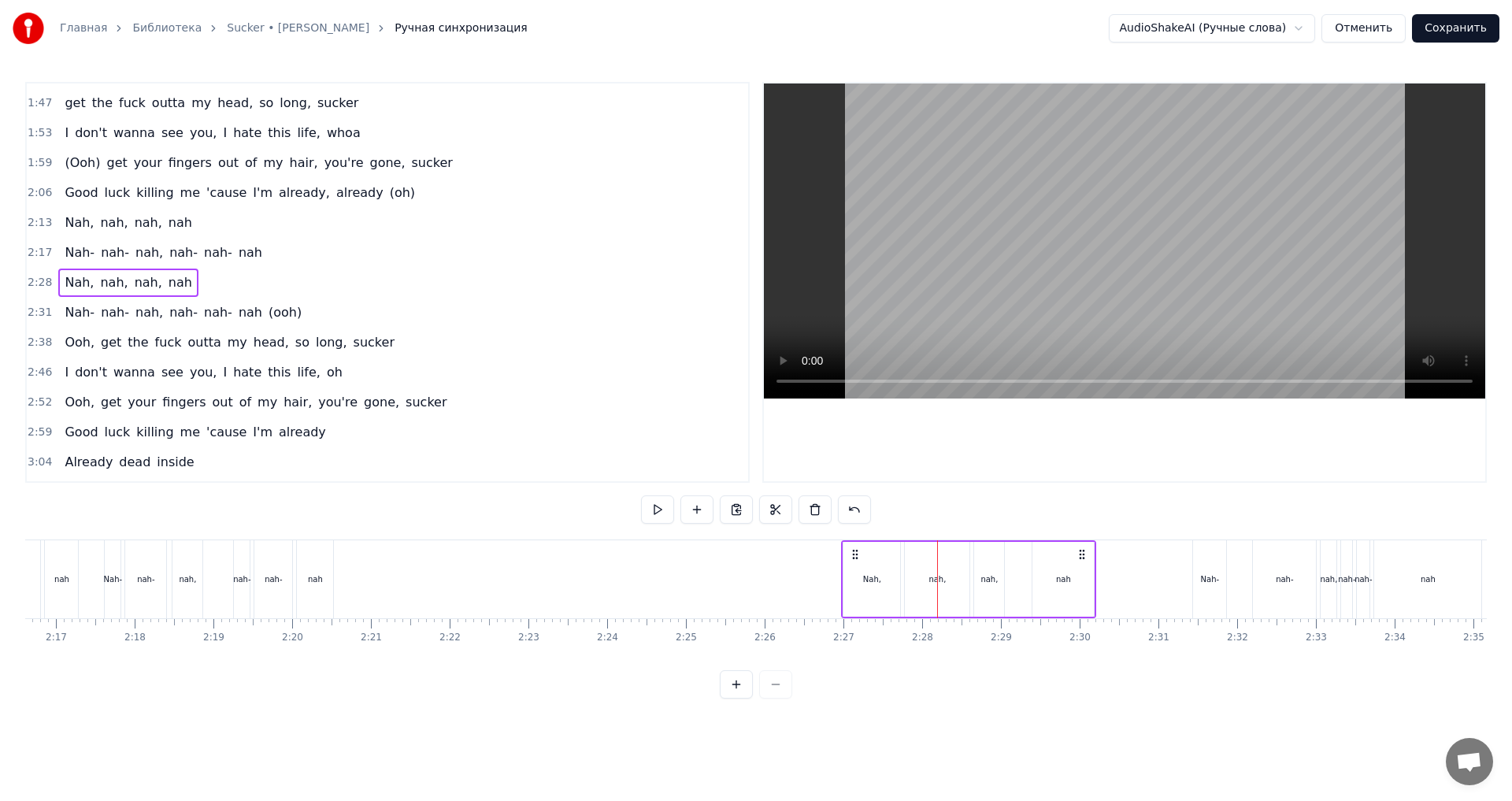
drag, startPoint x: 946, startPoint y: 556, endPoint x: 855, endPoint y: 571, distance: 92.2
click at [855, 571] on div "Nah, nah, nah, nah" at bounding box center [968, 579] width 255 height 78
click at [1212, 592] on div "Nah-" at bounding box center [1209, 579] width 33 height 78
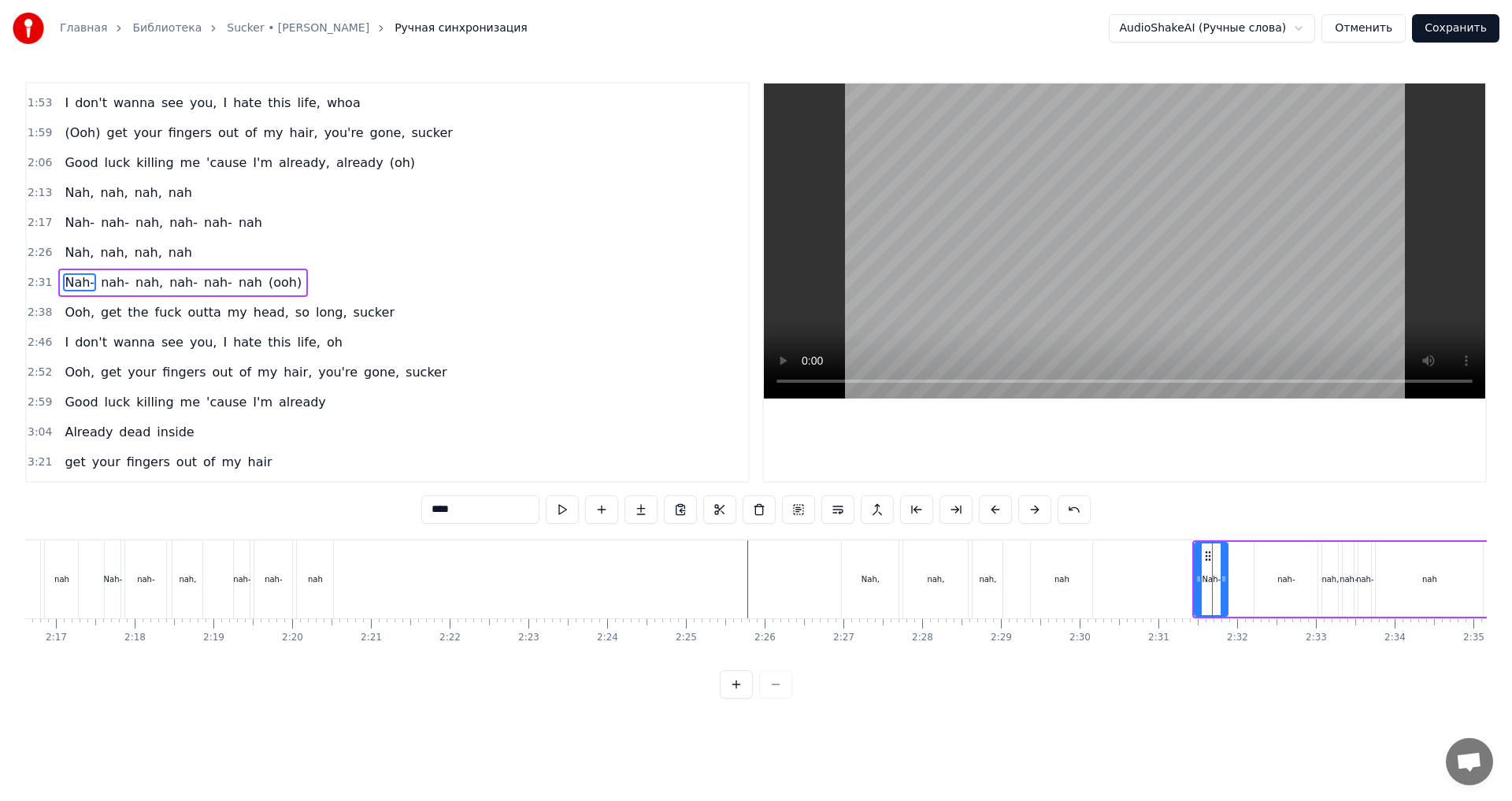
click at [316, 278] on div "2:31 Nah- nah- nah, nah- nah- nah (ooh)" at bounding box center [387, 282] width 721 height 30
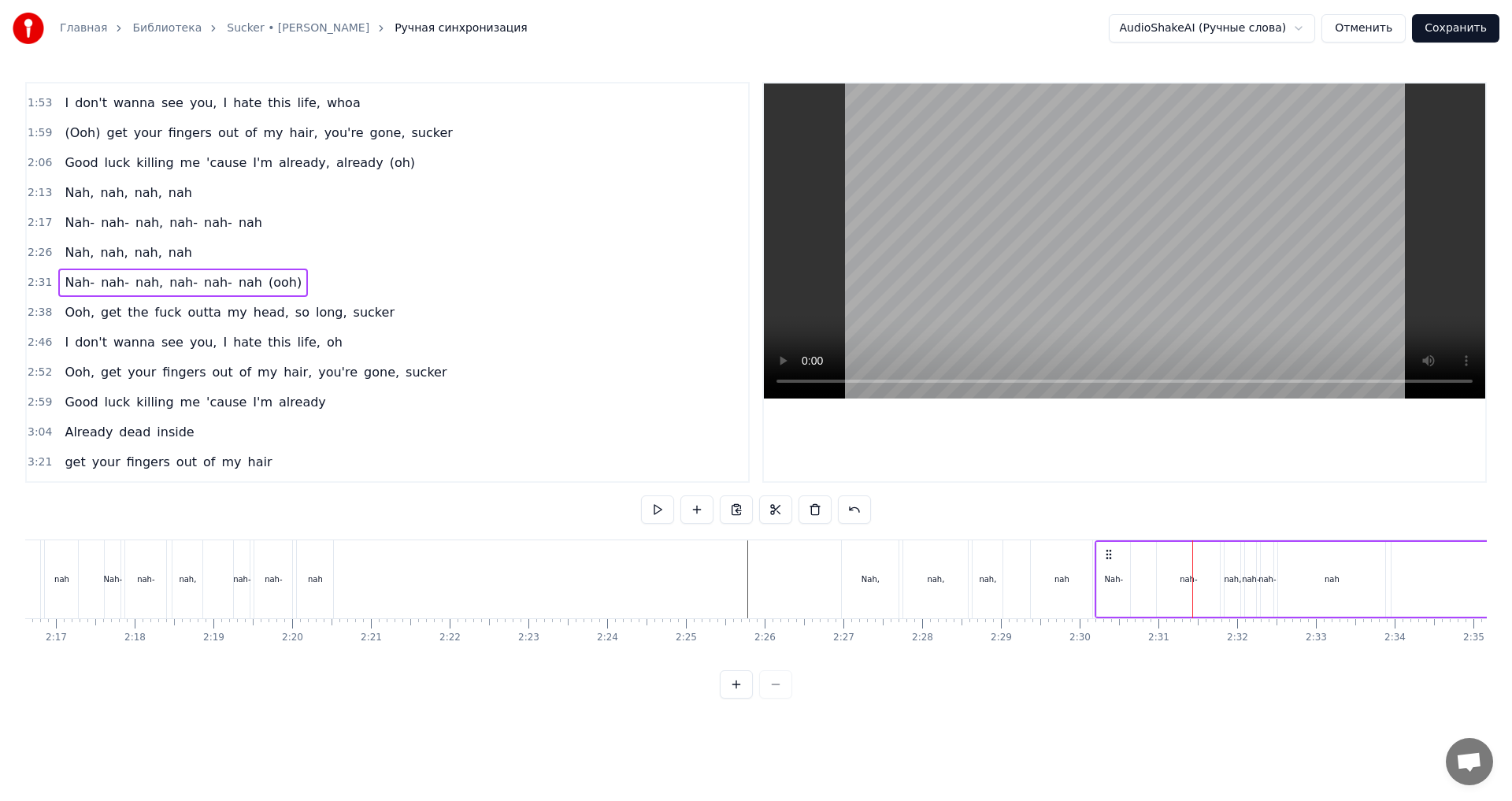
drag, startPoint x: 1206, startPoint y: 555, endPoint x: 1108, endPoint y: 572, distance: 99.5
click at [1108, 572] on div "Nah- nah- nah, nah- nah- nah (ooh)" at bounding box center [1384, 579] width 578 height 78
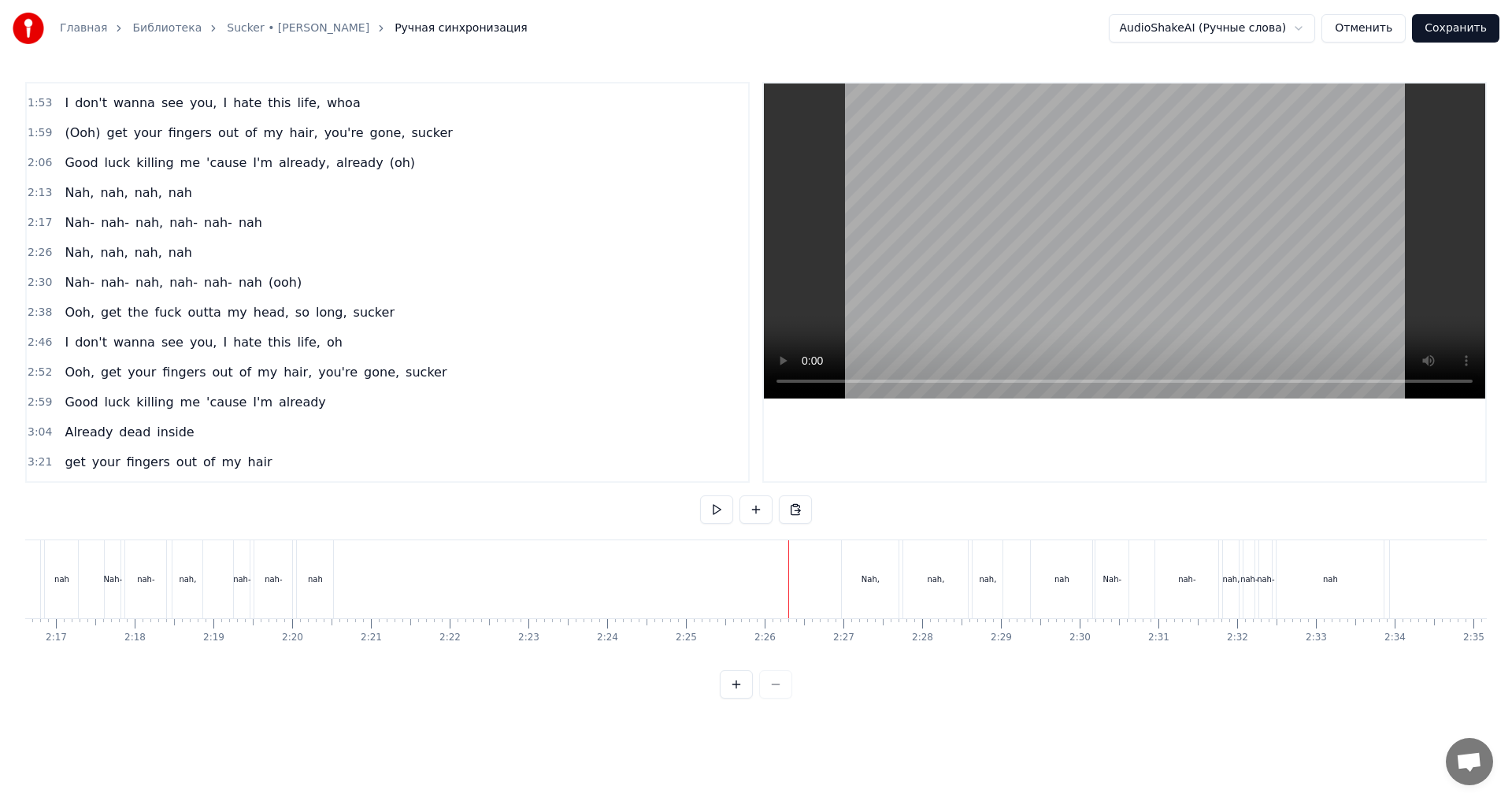
click at [867, 580] on div "Nah," at bounding box center [870, 579] width 18 height 12
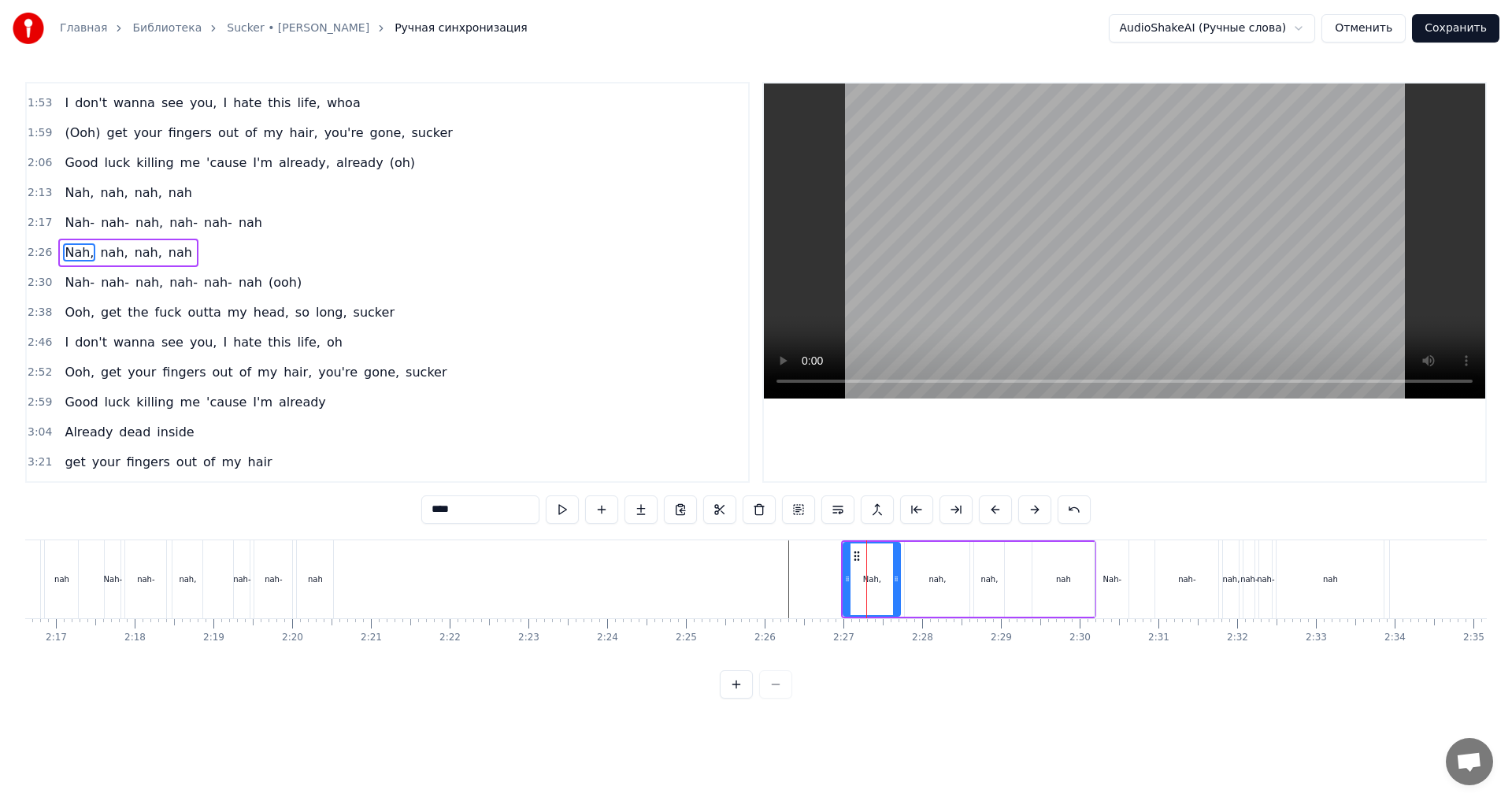
scroll to position [533, 0]
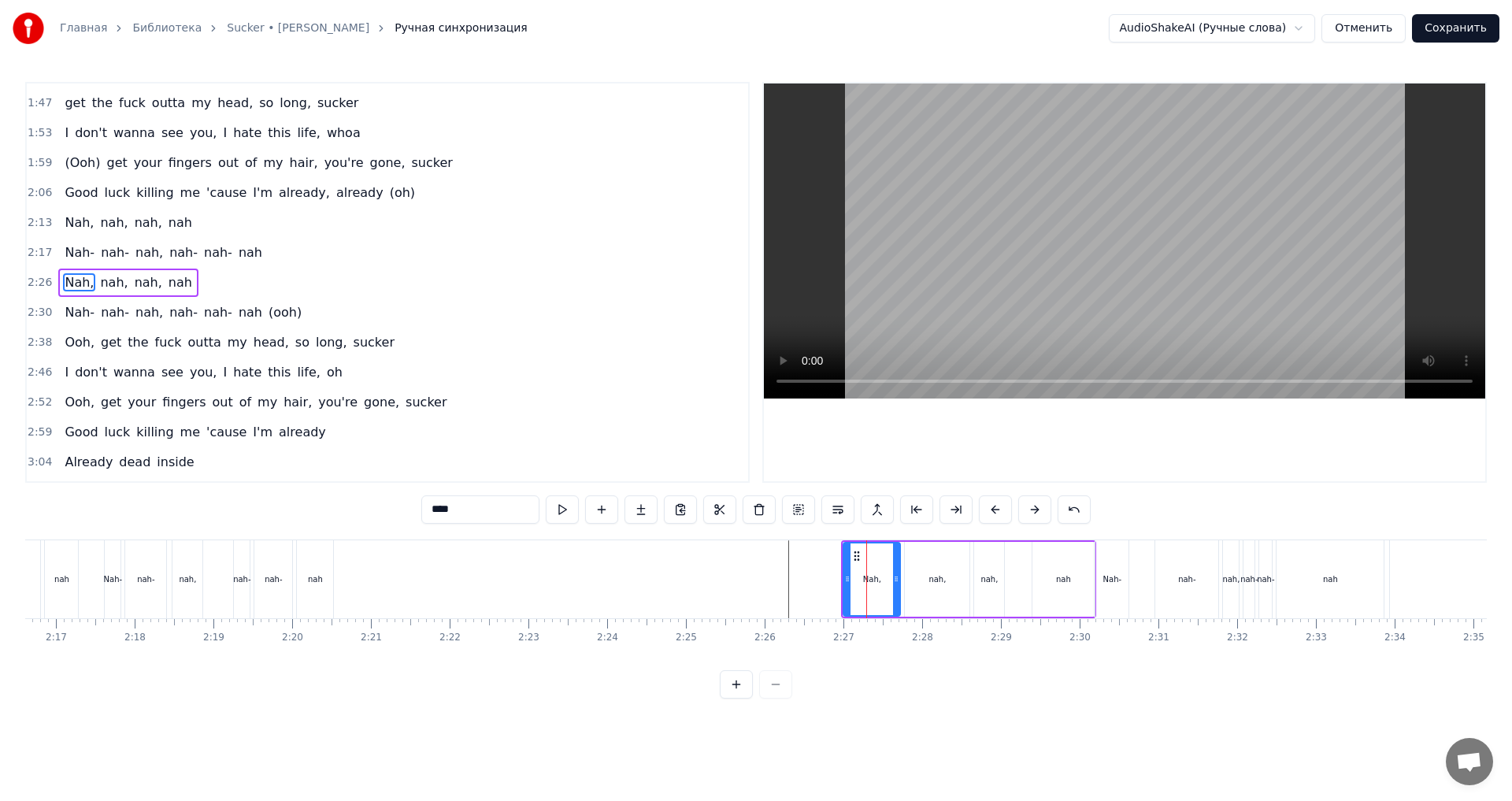
click at [190, 274] on div "2:26 Nah, nah, nah, nah" at bounding box center [387, 282] width 721 height 30
drag, startPoint x: 855, startPoint y: 555, endPoint x: 846, endPoint y: 558, distance: 9.5
click at [846, 558] on icon at bounding box center [846, 554] width 13 height 13
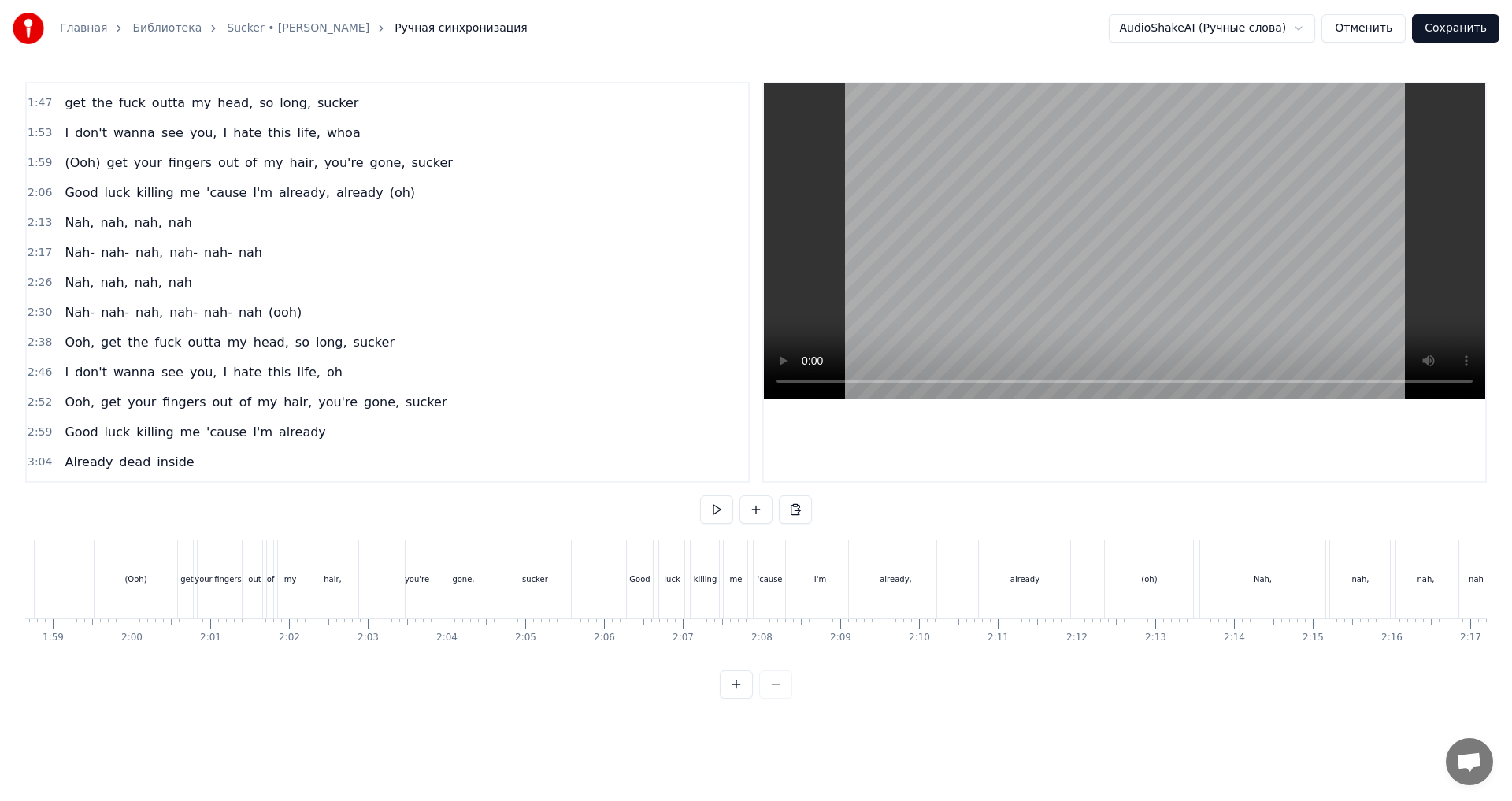
click at [194, 271] on div "2:26 Nah, nah, nah, nah" at bounding box center [387, 282] width 721 height 30
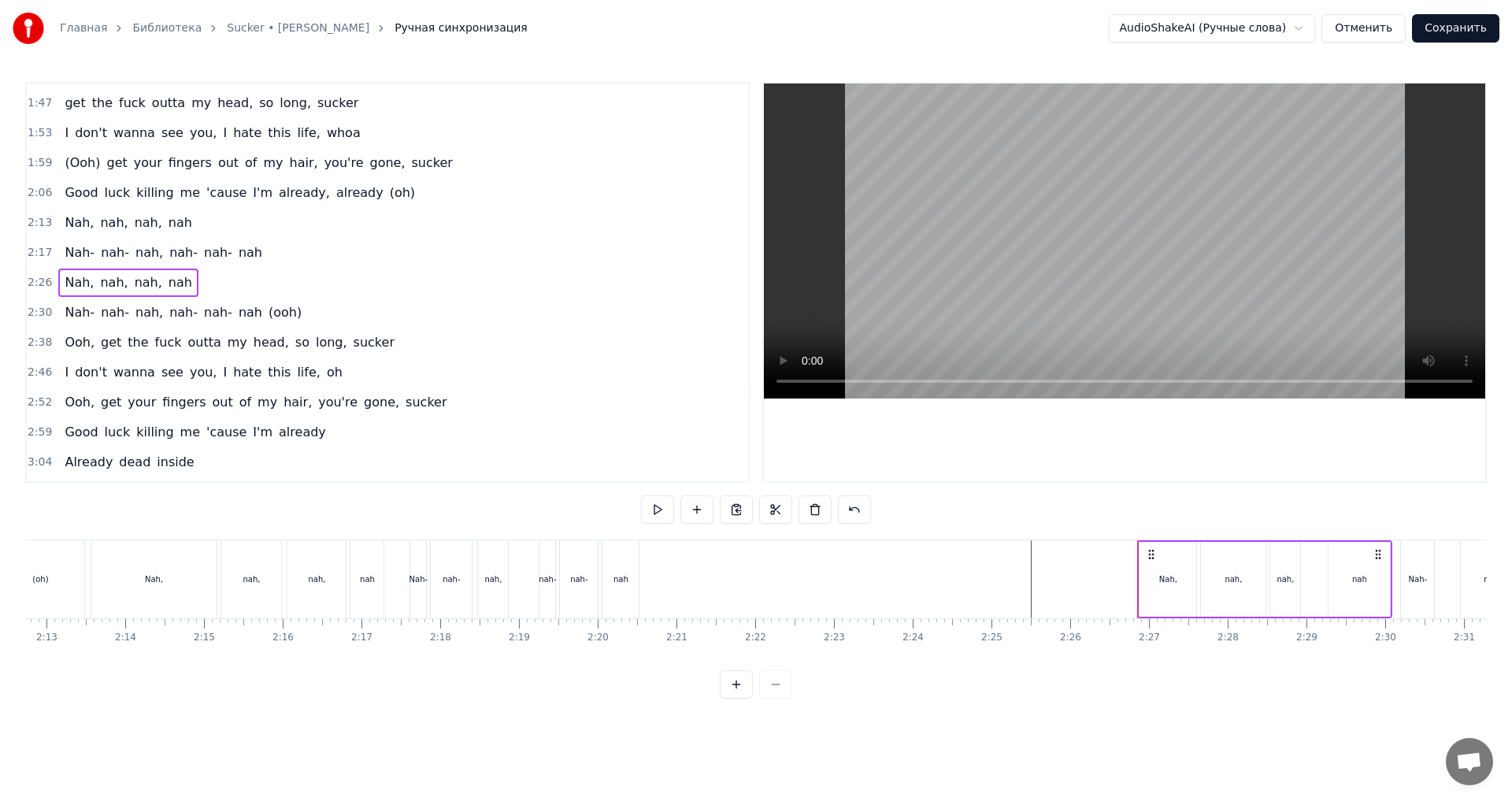
scroll to position [0, 10404]
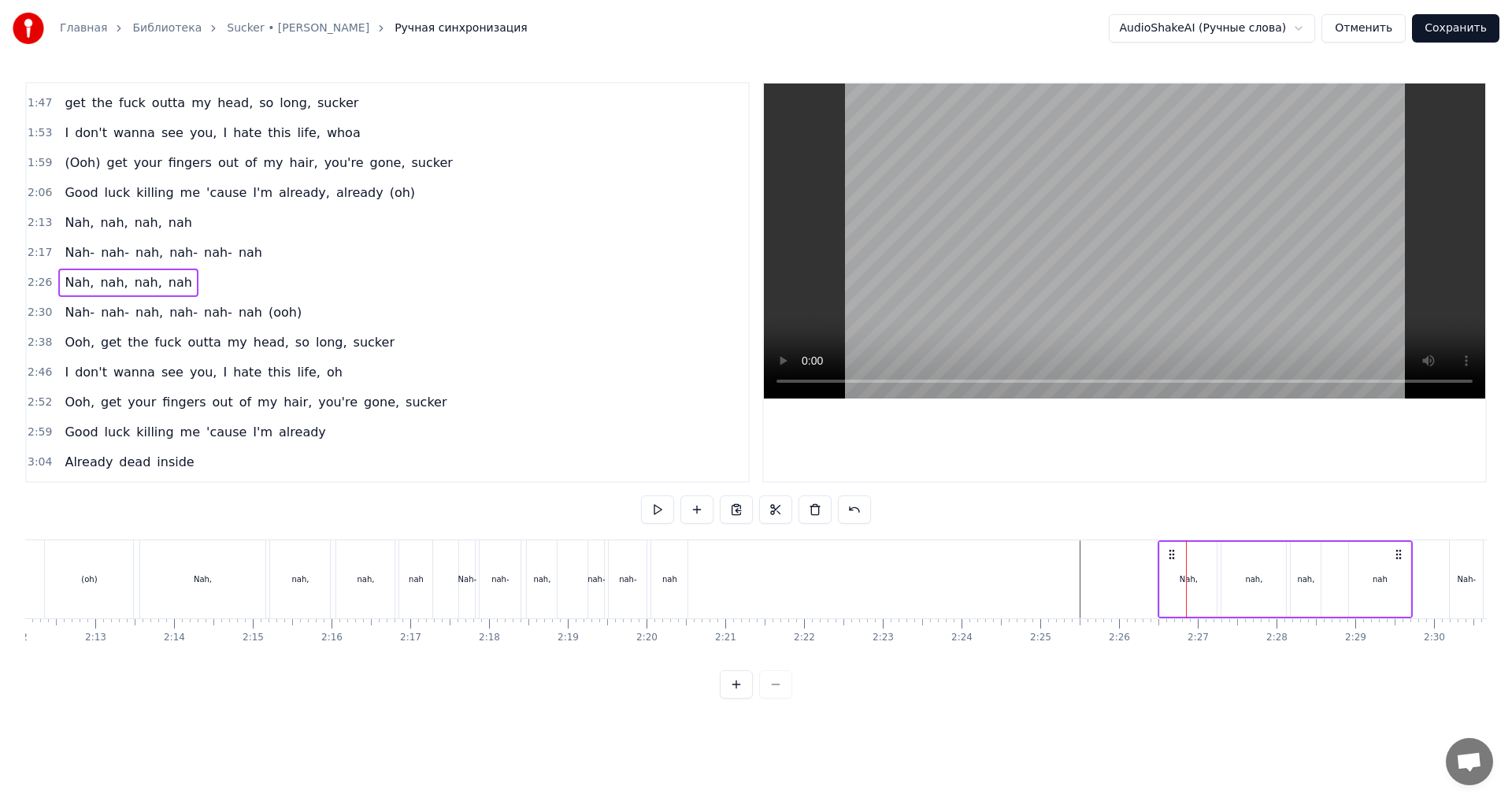
drag, startPoint x: 1191, startPoint y: 557, endPoint x: 1169, endPoint y: 560, distance: 22.2
click at [1169, 560] on icon at bounding box center [1171, 554] width 13 height 13
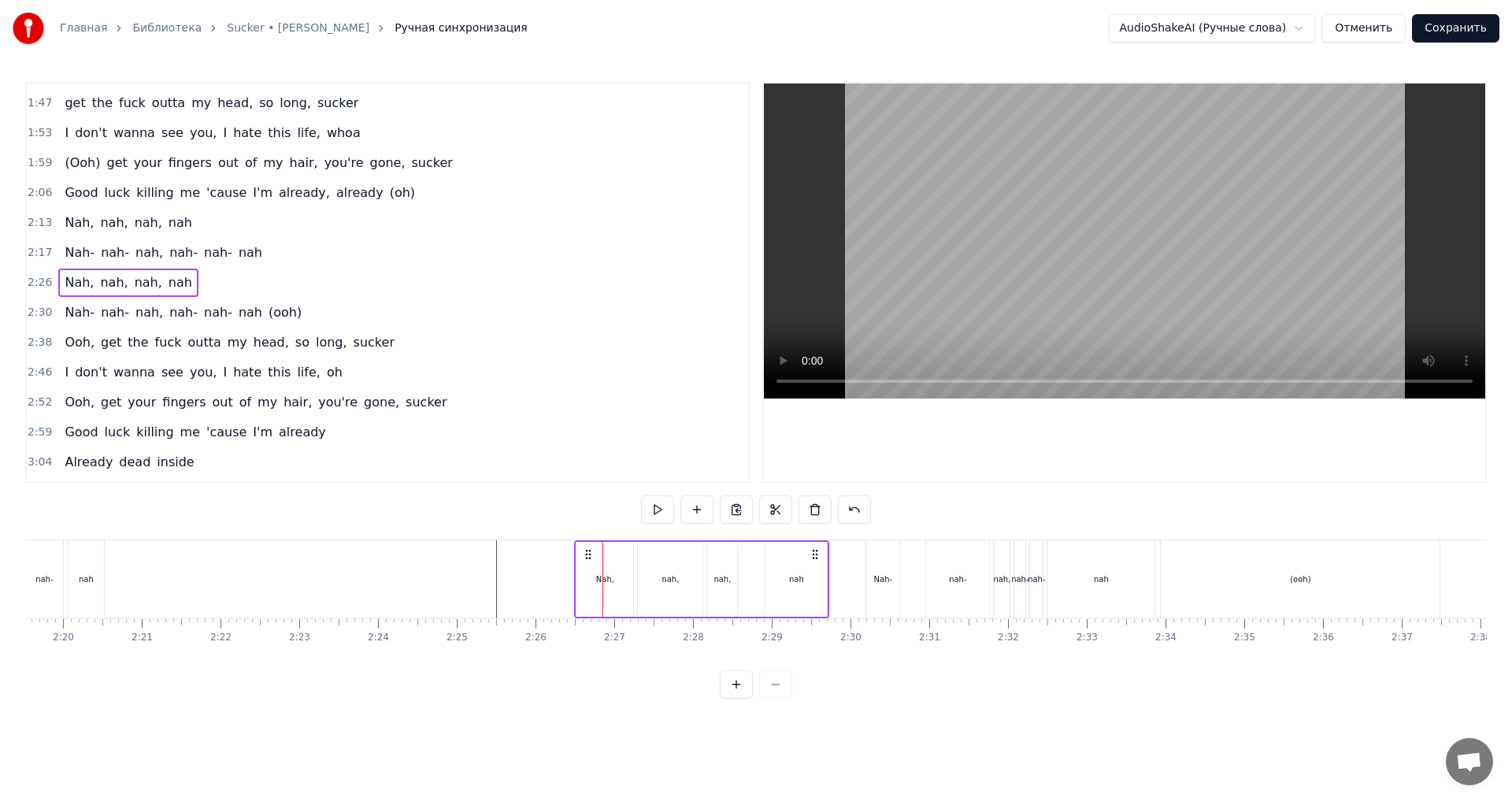
scroll to position [0, 11055]
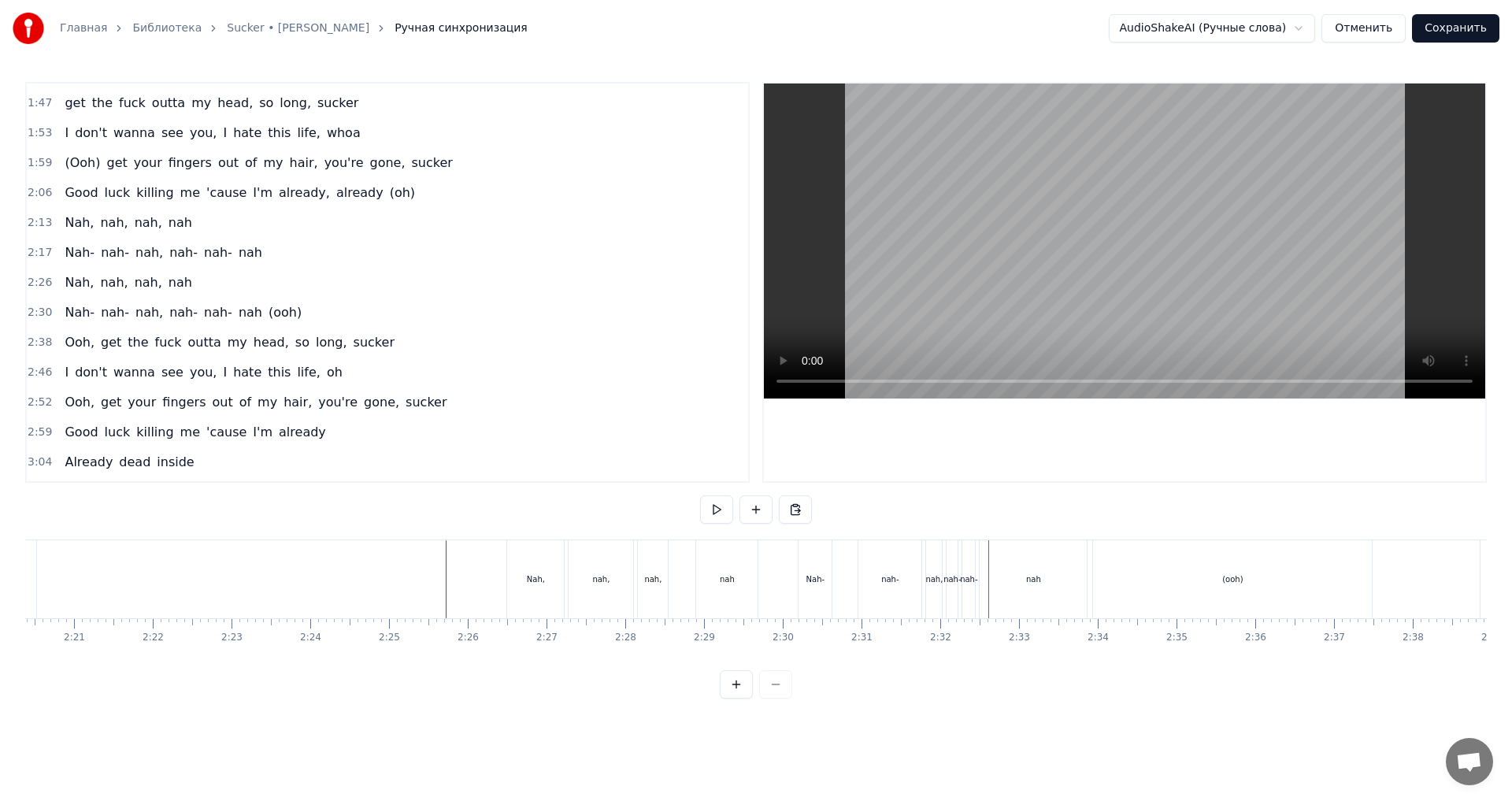
click at [931, 588] on div "nah," at bounding box center [934, 579] width 15 height 78
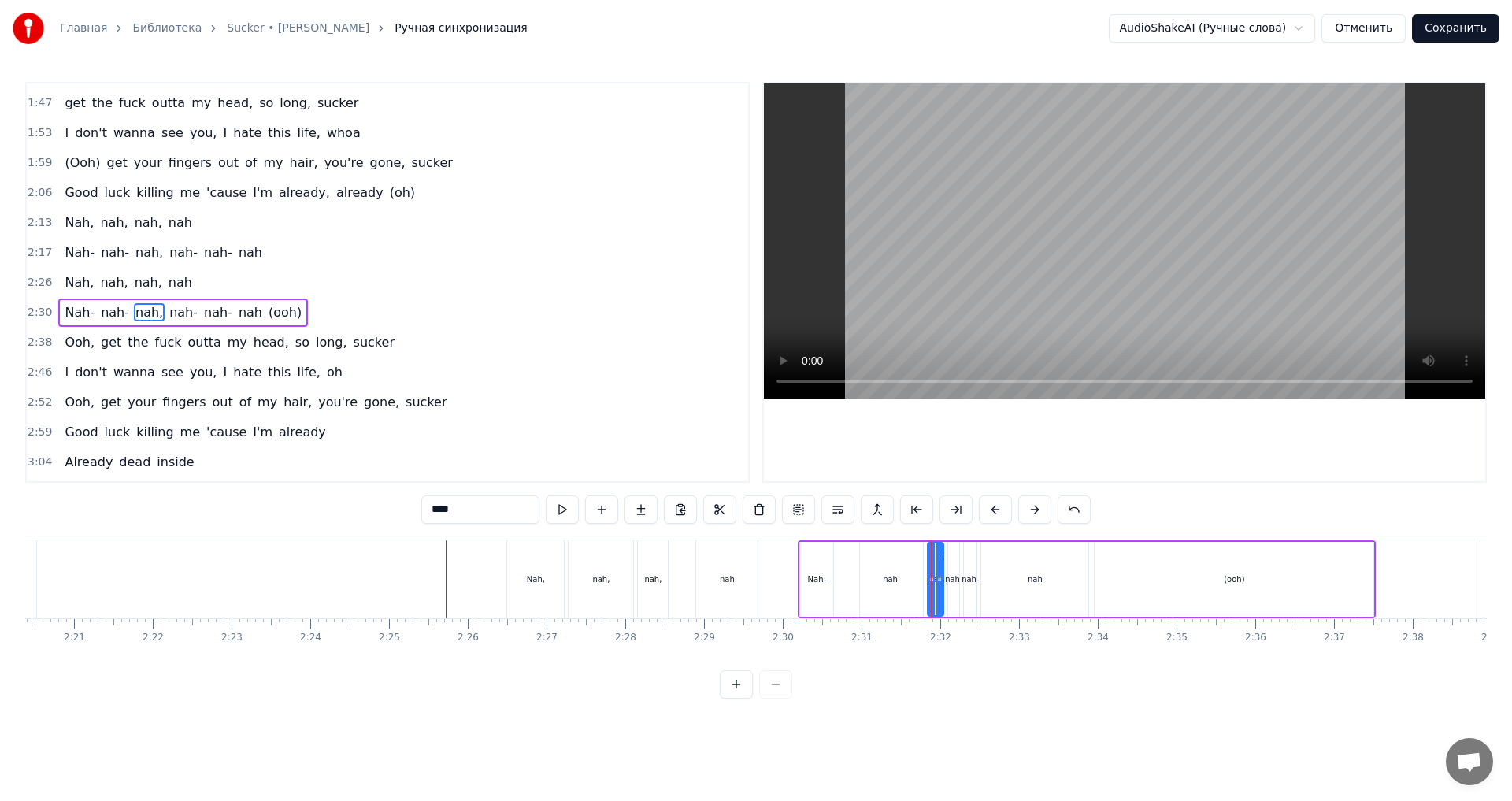
scroll to position [564, 0]
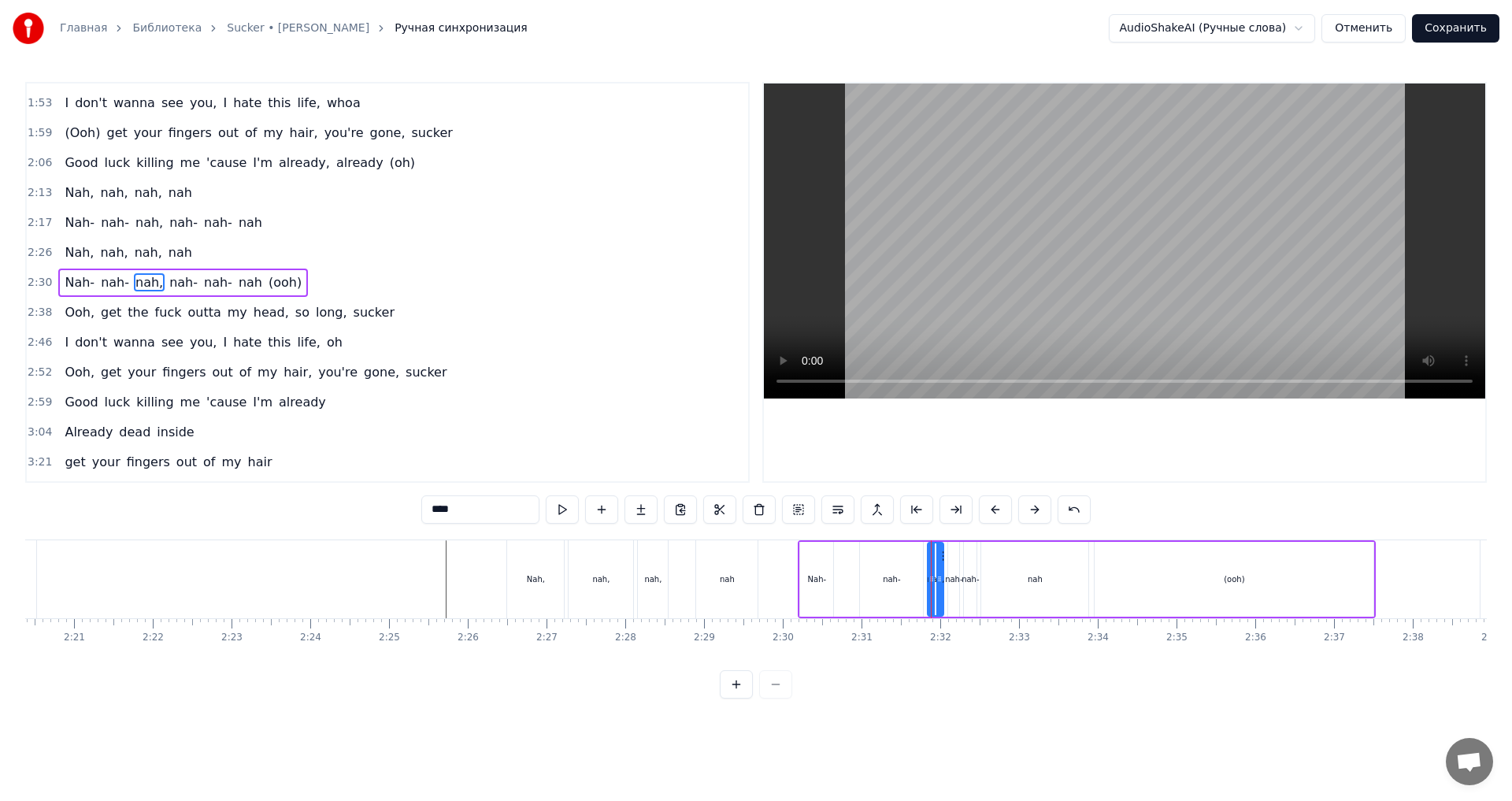
click at [293, 280] on div "2:30 Nah- nah- nah, nah- nah- nah (ooh)" at bounding box center [387, 282] width 721 height 30
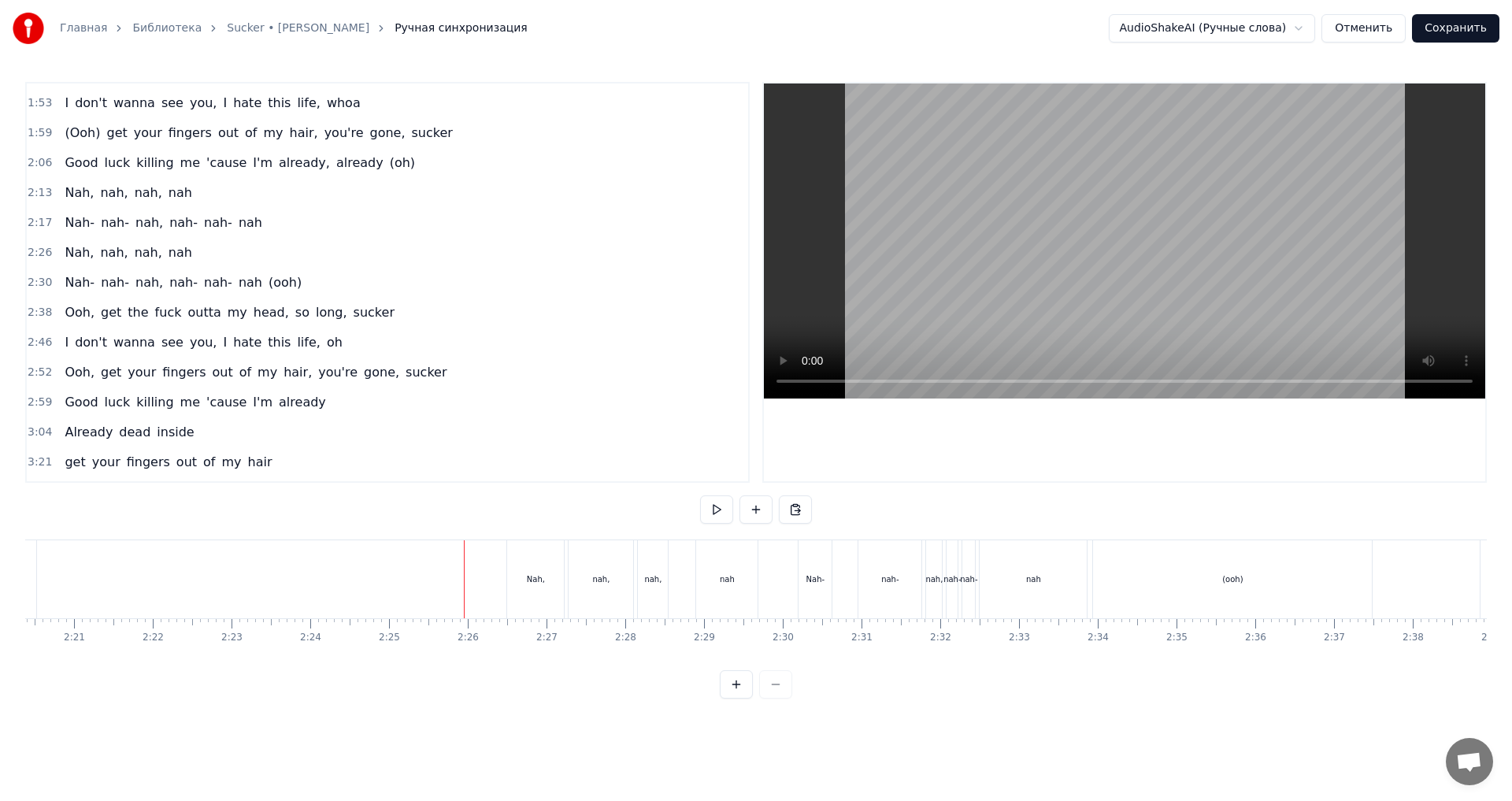
click at [528, 573] on div "Nah," at bounding box center [535, 579] width 18 height 12
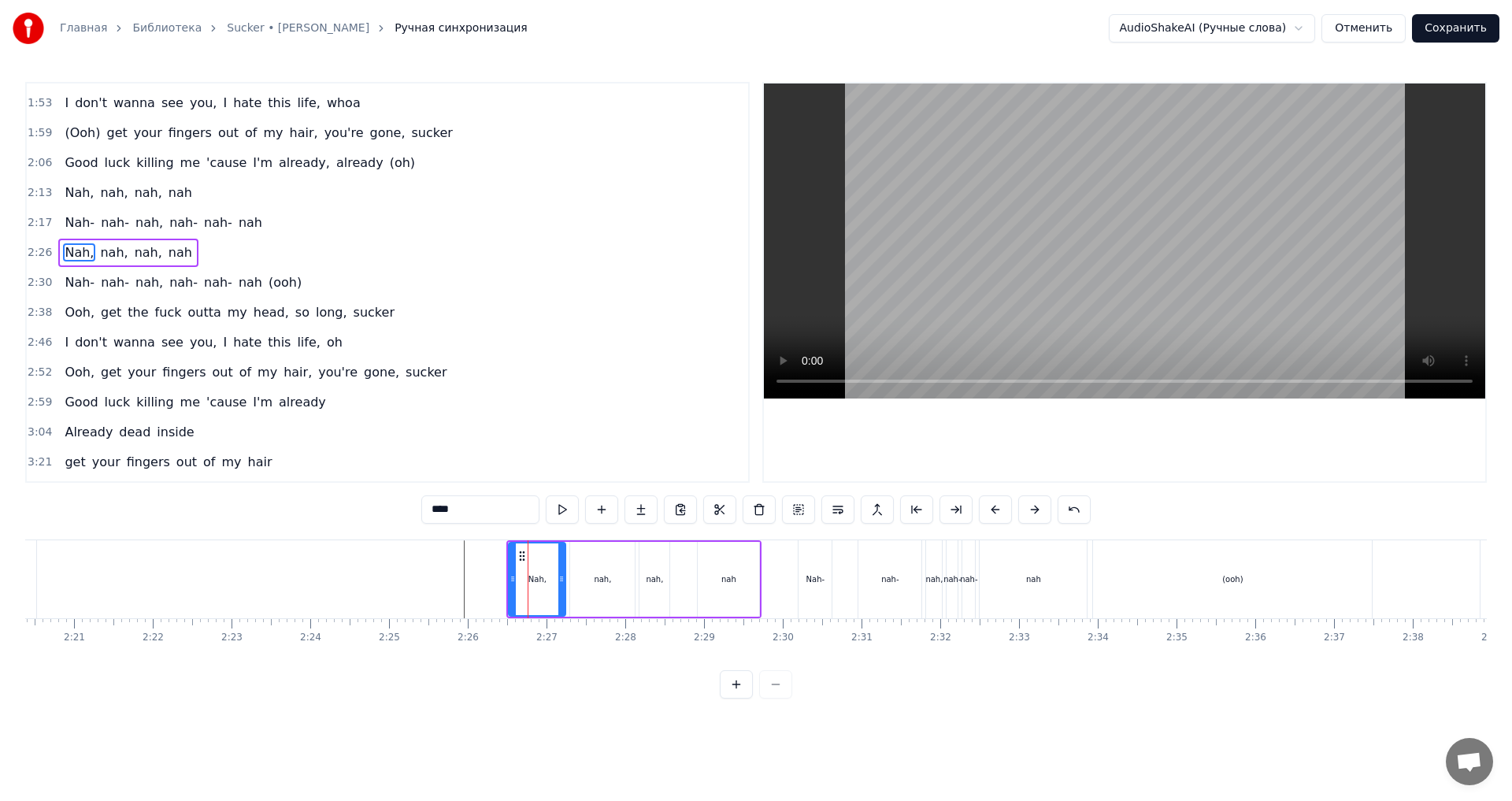
scroll to position [533, 0]
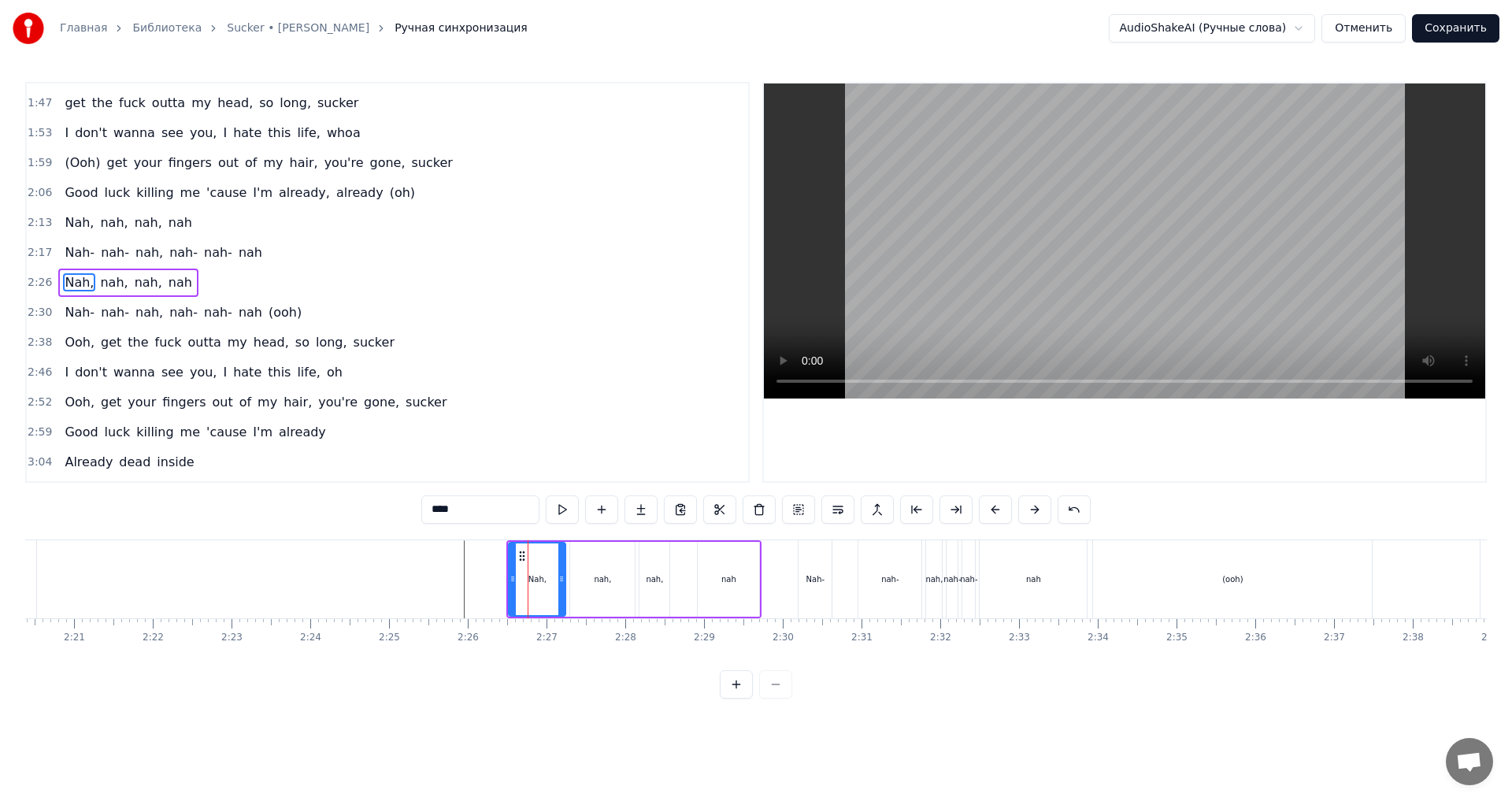
click at [194, 283] on div "2:26 Nah, nah, nah, nah" at bounding box center [387, 282] width 721 height 30
drag, startPoint x: 519, startPoint y: 557, endPoint x: 527, endPoint y: 558, distance: 8.1
click at [527, 558] on circle at bounding box center [527, 558] width 1 height 1
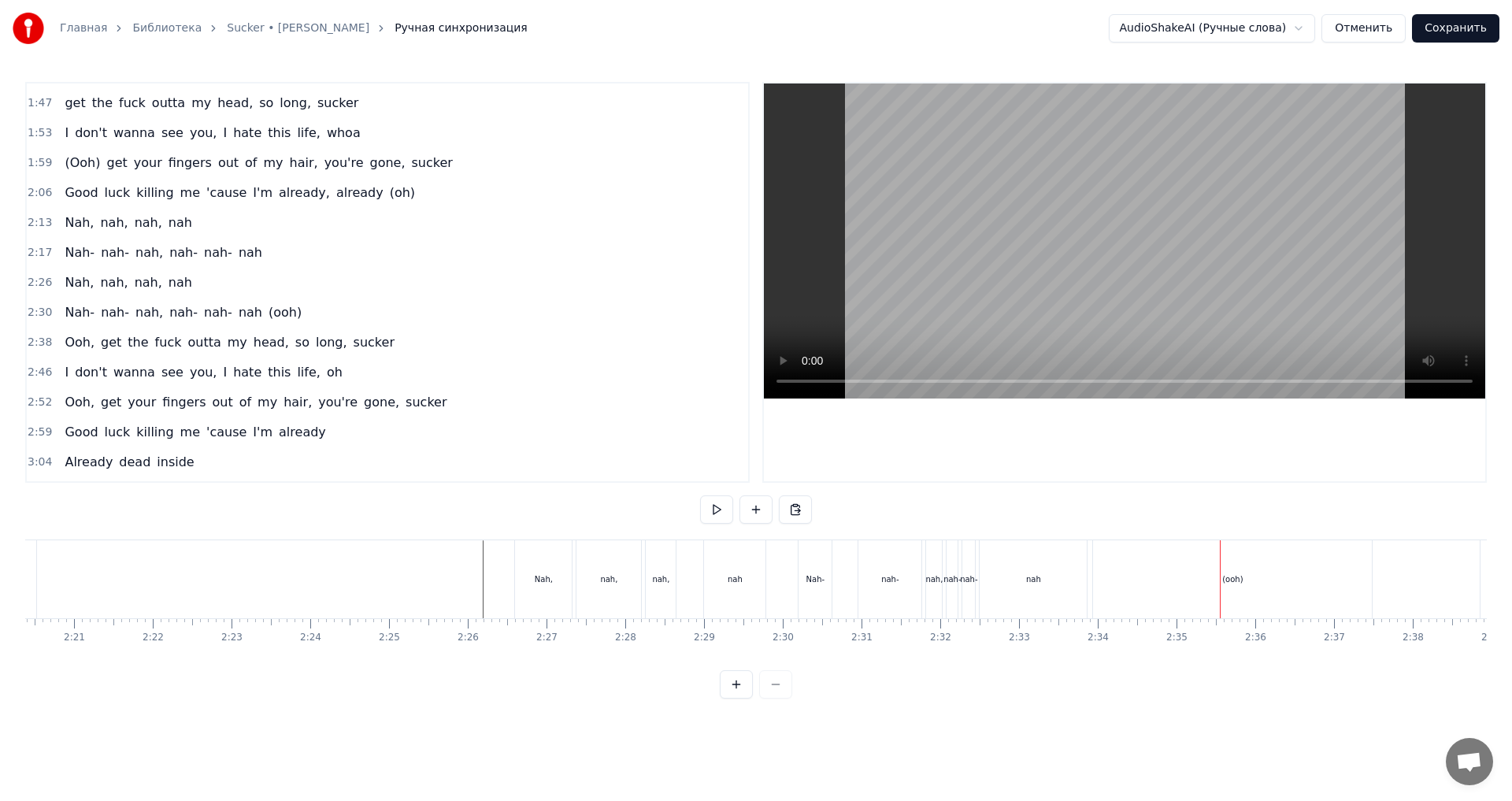
click at [605, 587] on div "nah," at bounding box center [608, 579] width 65 height 78
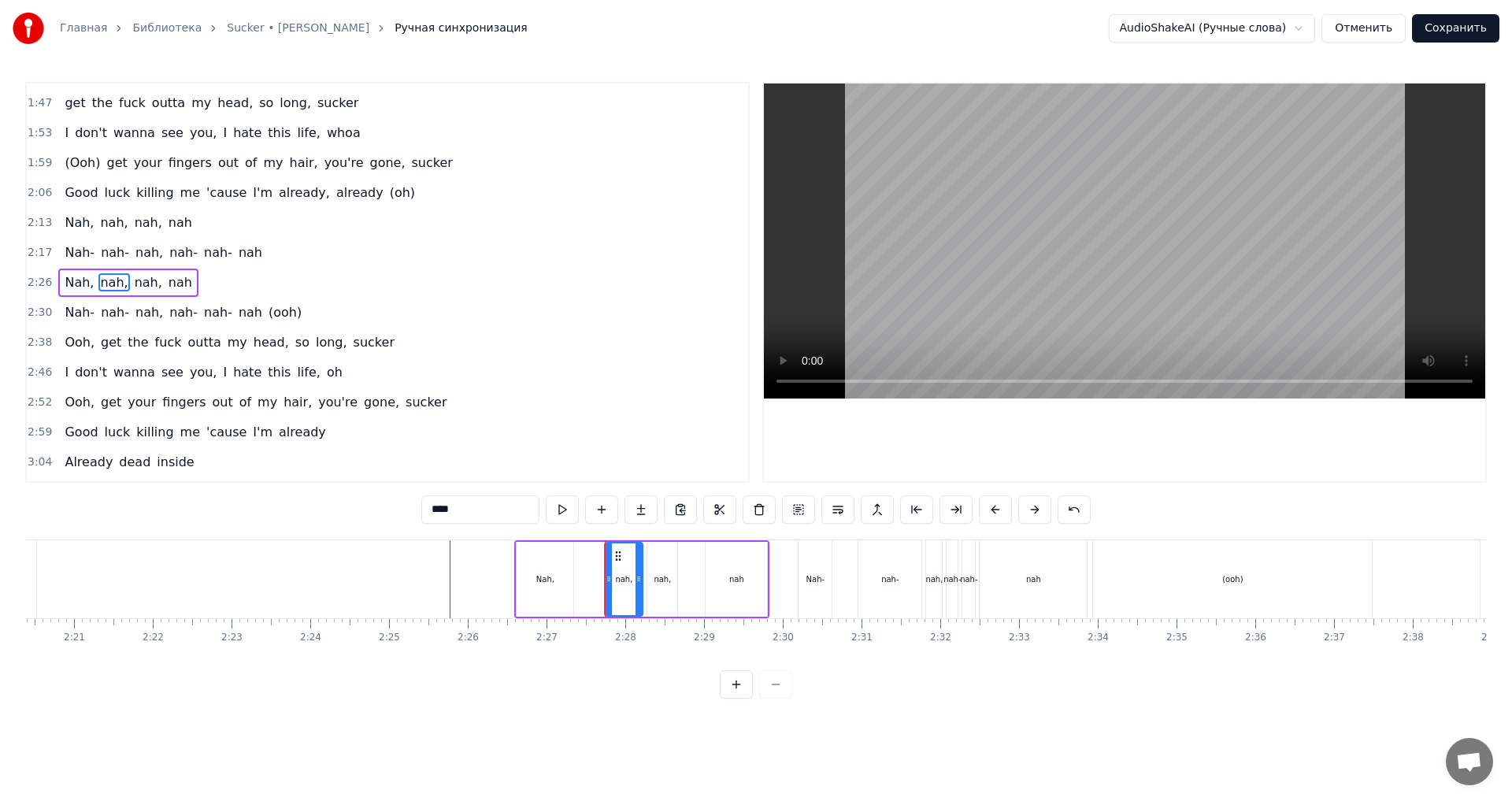
drag, startPoint x: 588, startPoint y: 588, endPoint x: 608, endPoint y: 591, distance: 20.2
click at [608, 591] on div at bounding box center [608, 578] width 6 height 71
click at [558, 589] on div "Nah," at bounding box center [545, 579] width 57 height 75
type input "****"
drag, startPoint x: 571, startPoint y: 585, endPoint x: 598, endPoint y: 595, distance: 28.8
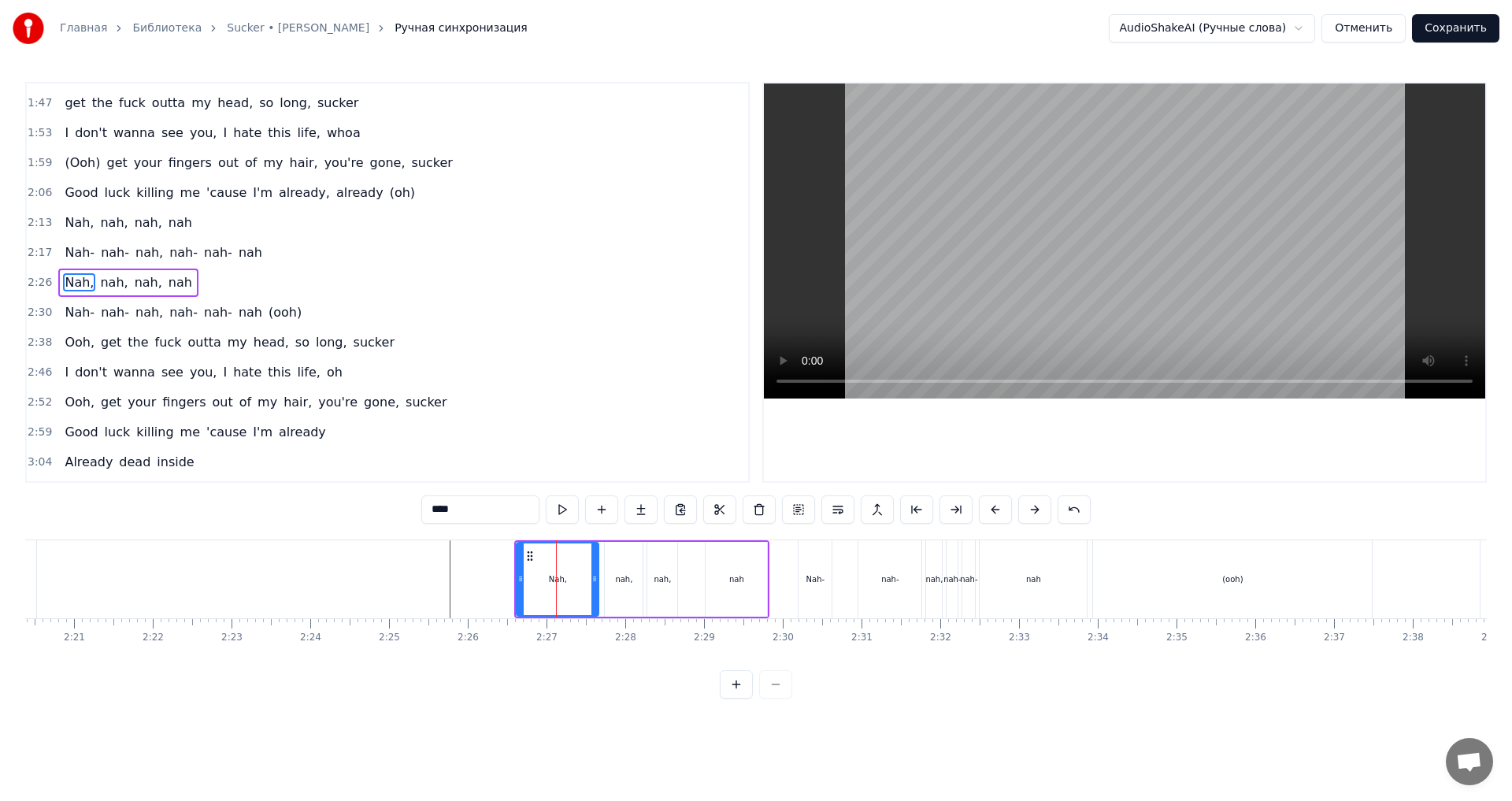
click at [598, 595] on div at bounding box center [594, 578] width 6 height 71
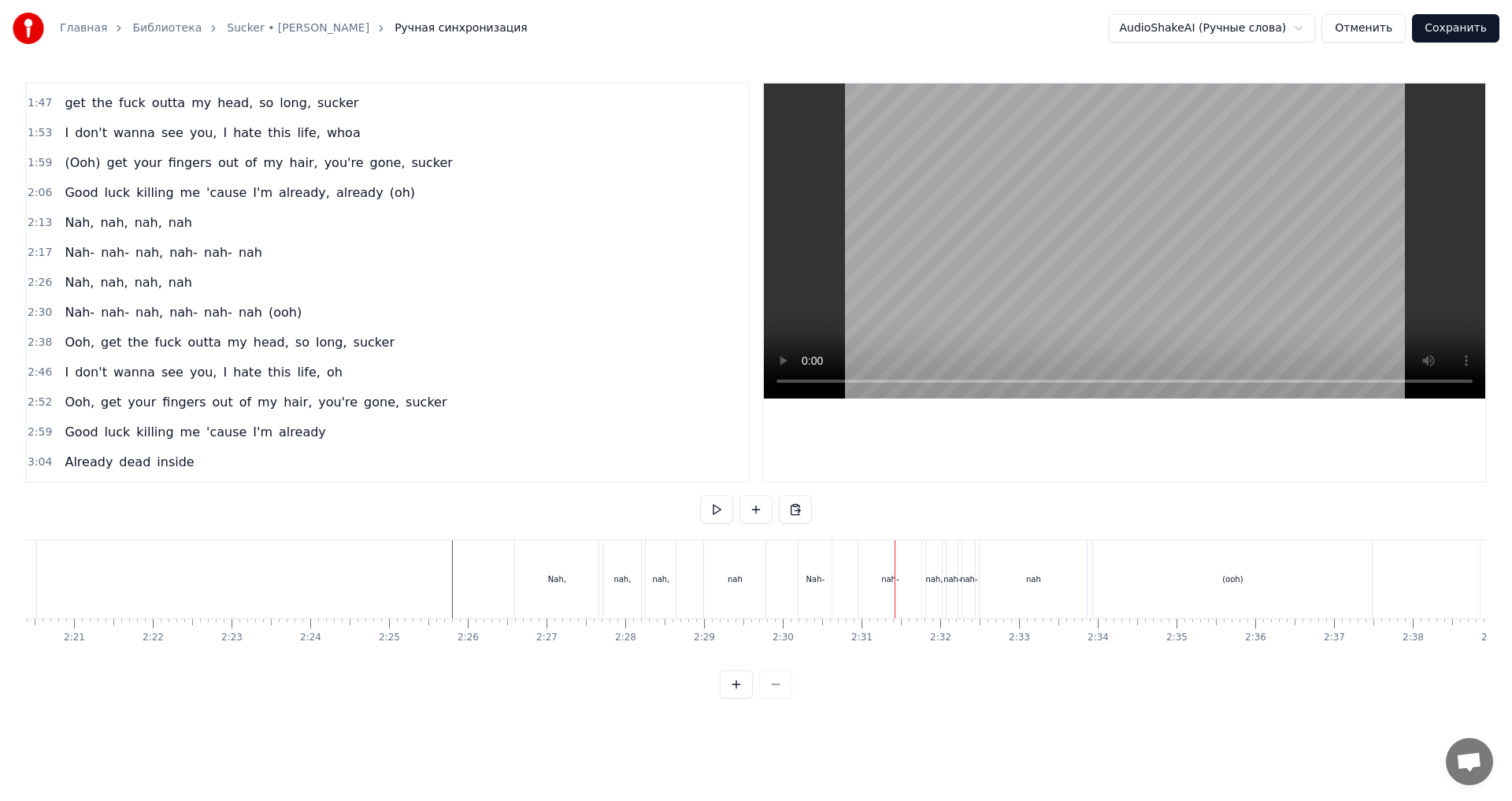
click at [871, 587] on div "nah-" at bounding box center [889, 579] width 63 height 78
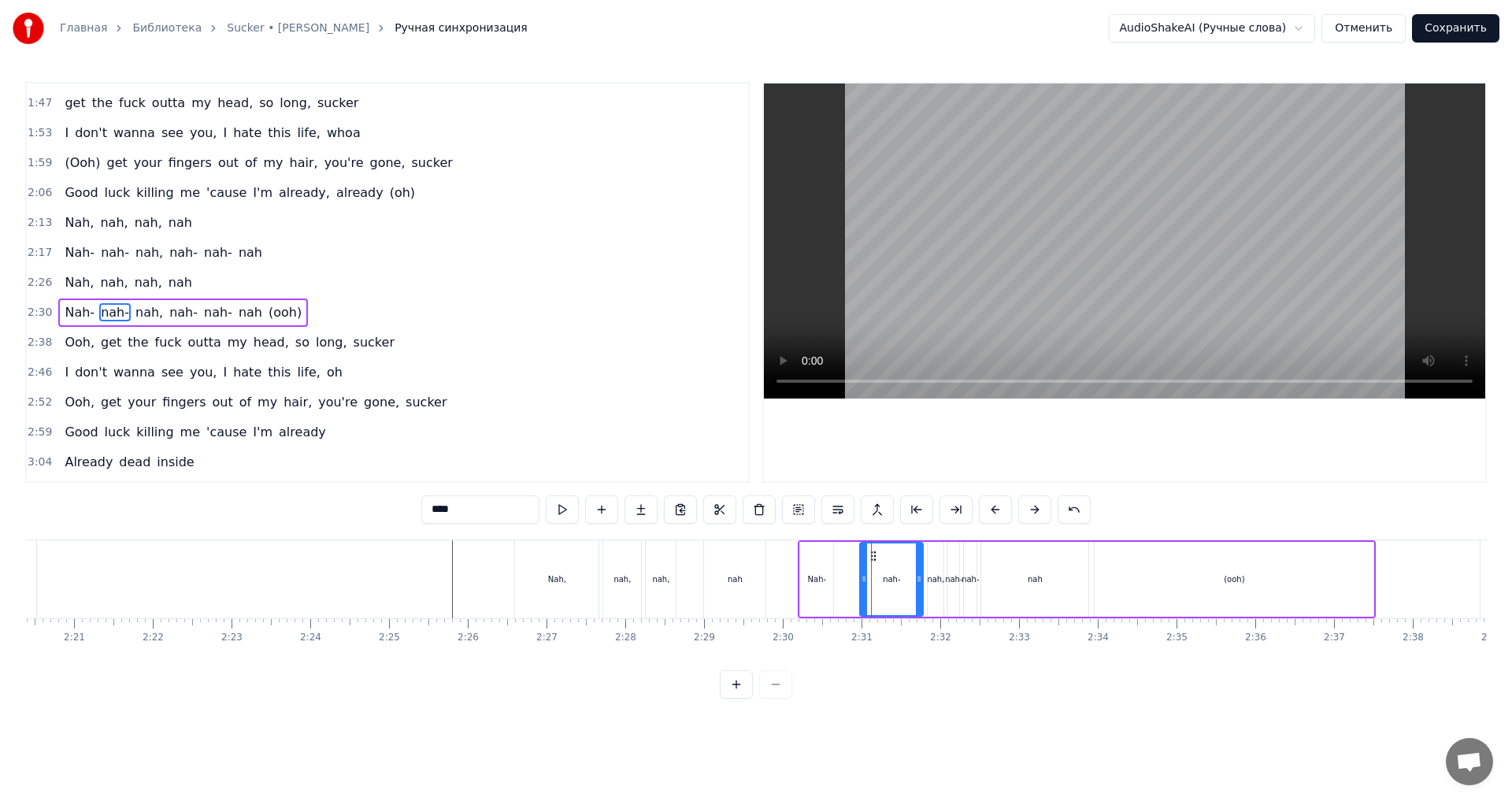
scroll to position [564, 0]
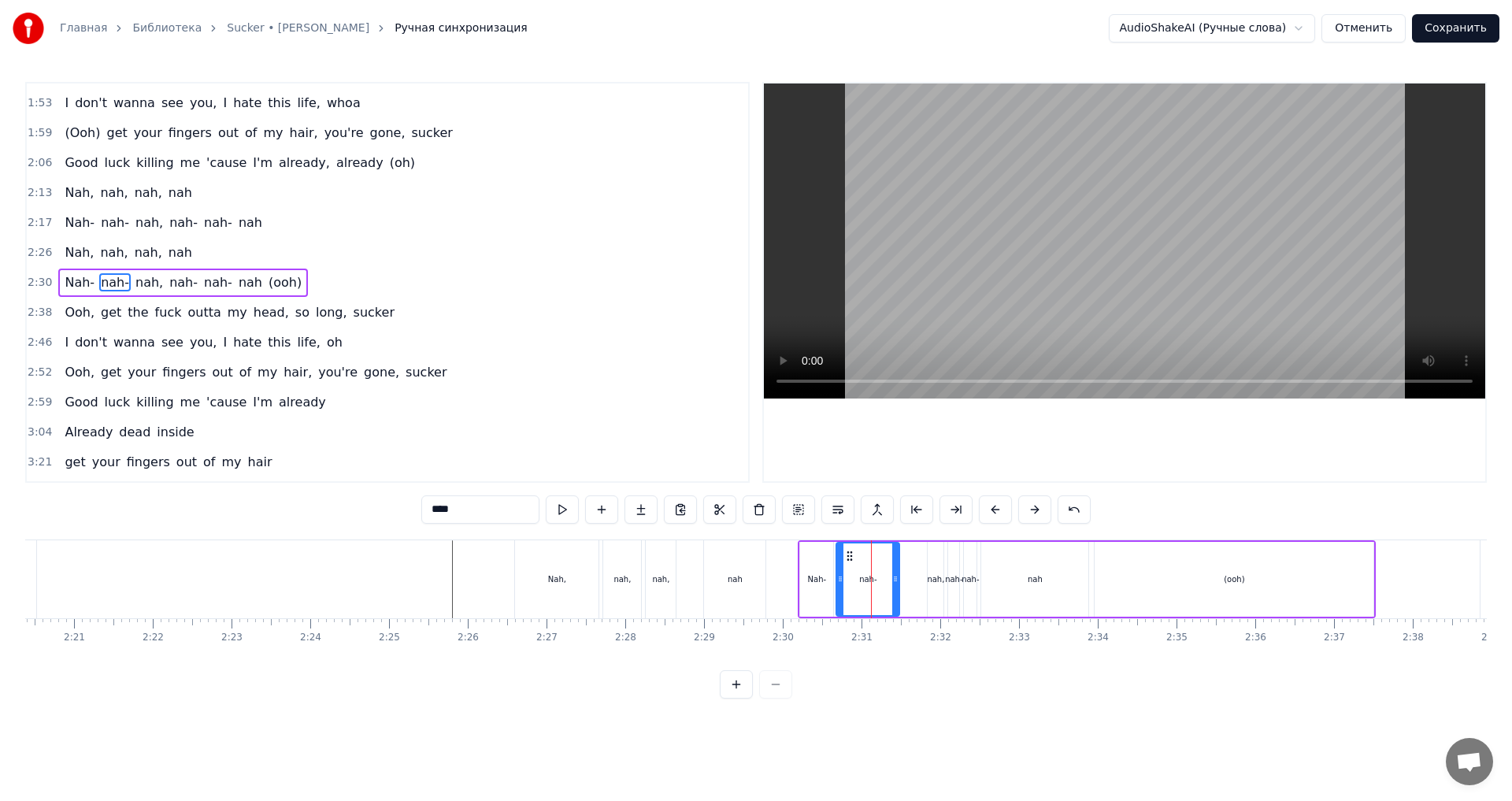
drag, startPoint x: 869, startPoint y: 558, endPoint x: 849, endPoint y: 561, distance: 20.2
click at [849, 561] on icon at bounding box center [849, 556] width 13 height 13
drag, startPoint x: 884, startPoint y: 589, endPoint x: 873, endPoint y: 589, distance: 11.0
click at [873, 589] on div at bounding box center [873, 578] width 6 height 71
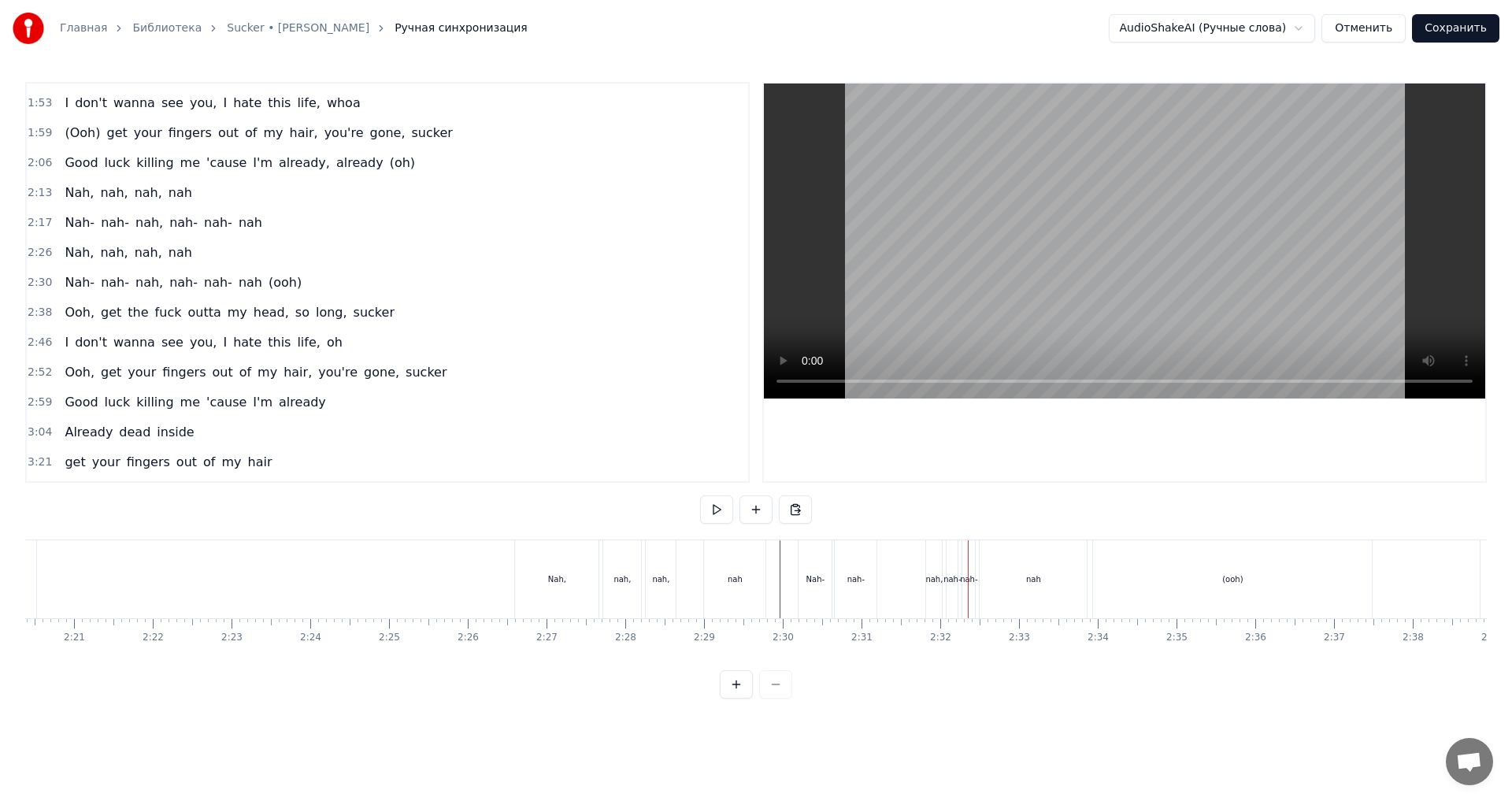
click at [935, 595] on div "nah," at bounding box center [934, 579] width 15 height 78
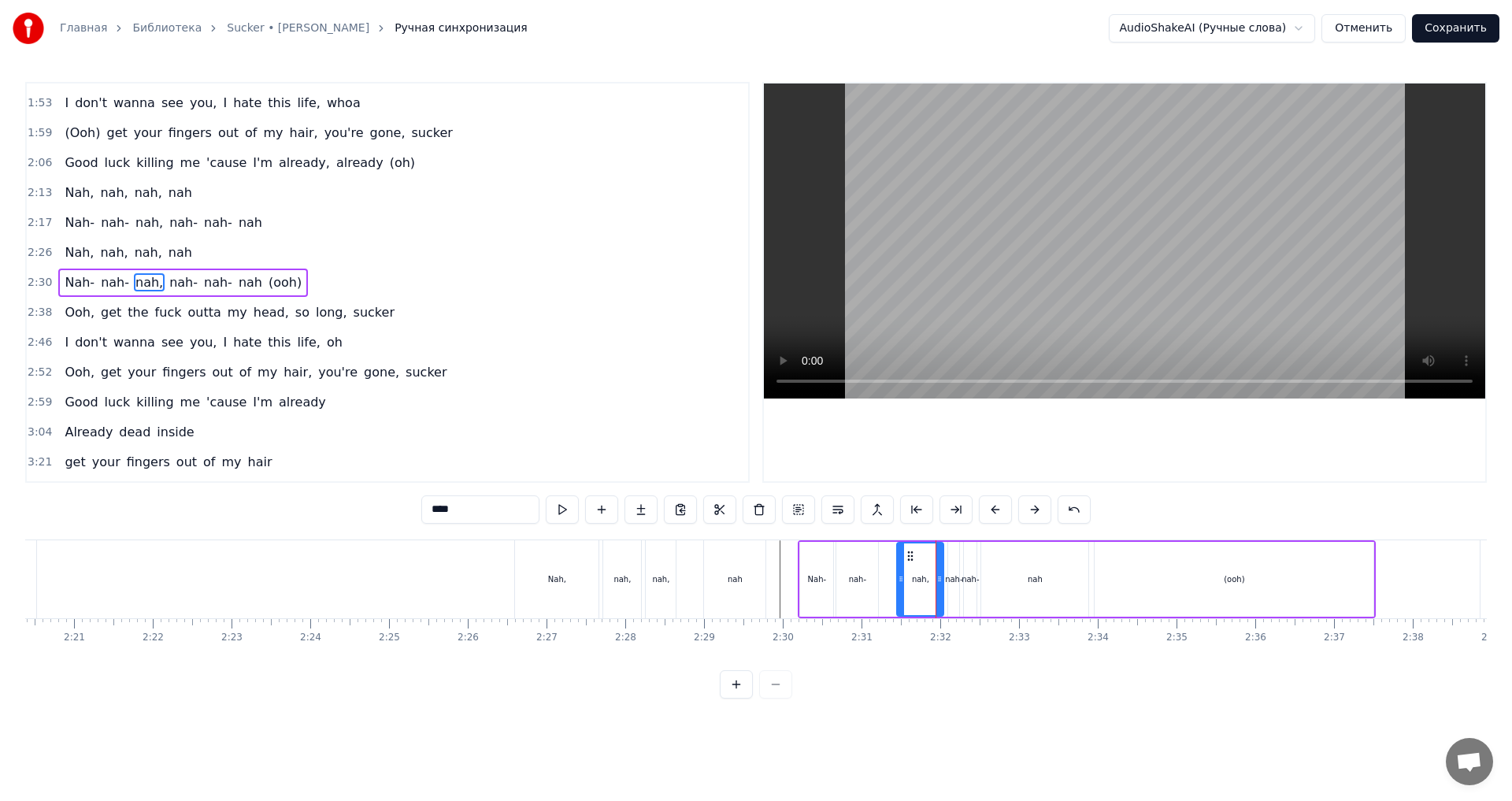
drag, startPoint x: 931, startPoint y: 573, endPoint x: 898, endPoint y: 580, distance: 33.7
click at [898, 580] on icon at bounding box center [900, 578] width 6 height 13
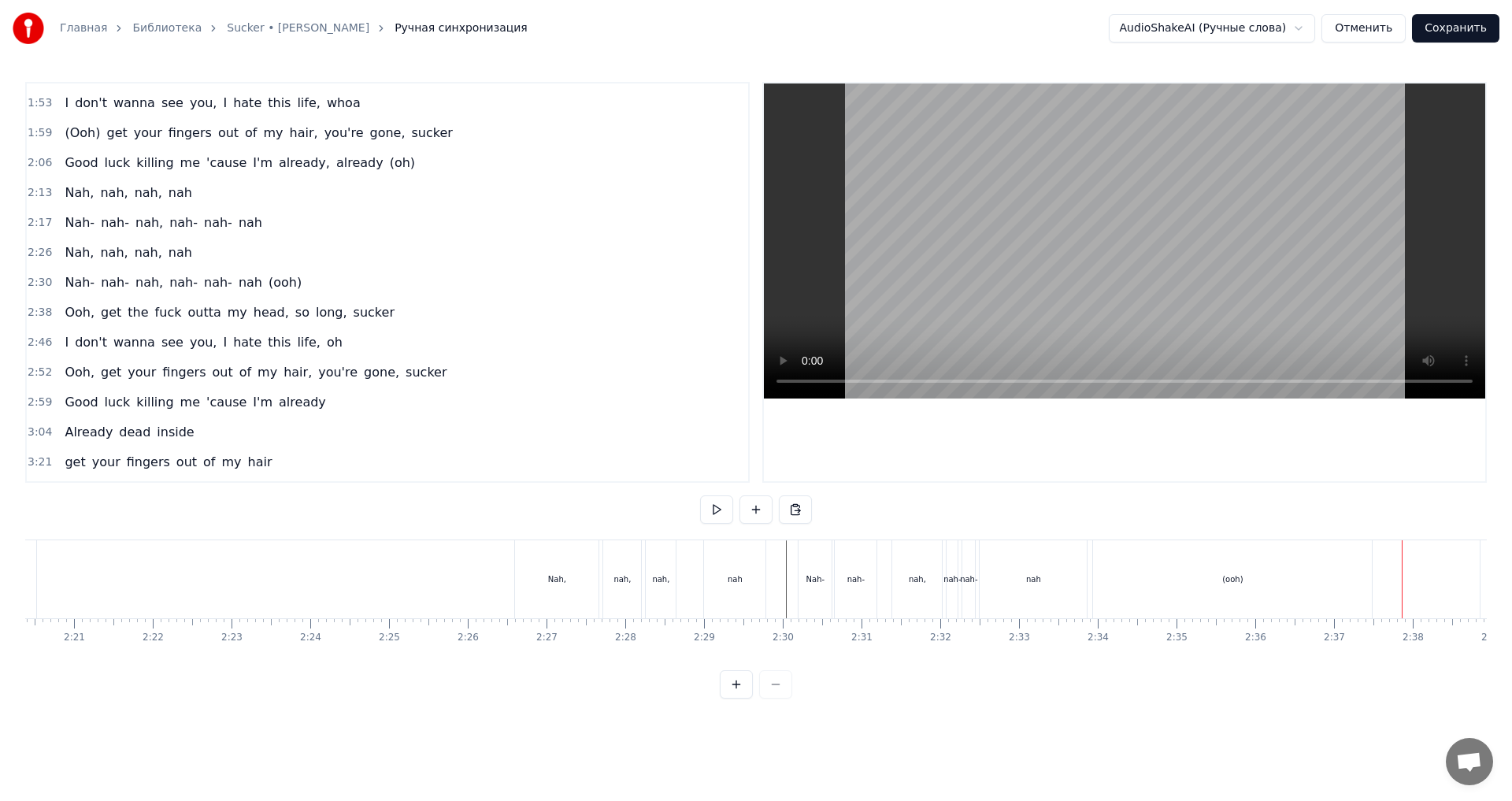
click at [1447, 26] on button "Сохранить" at bounding box center [1456, 28] width 88 height 28
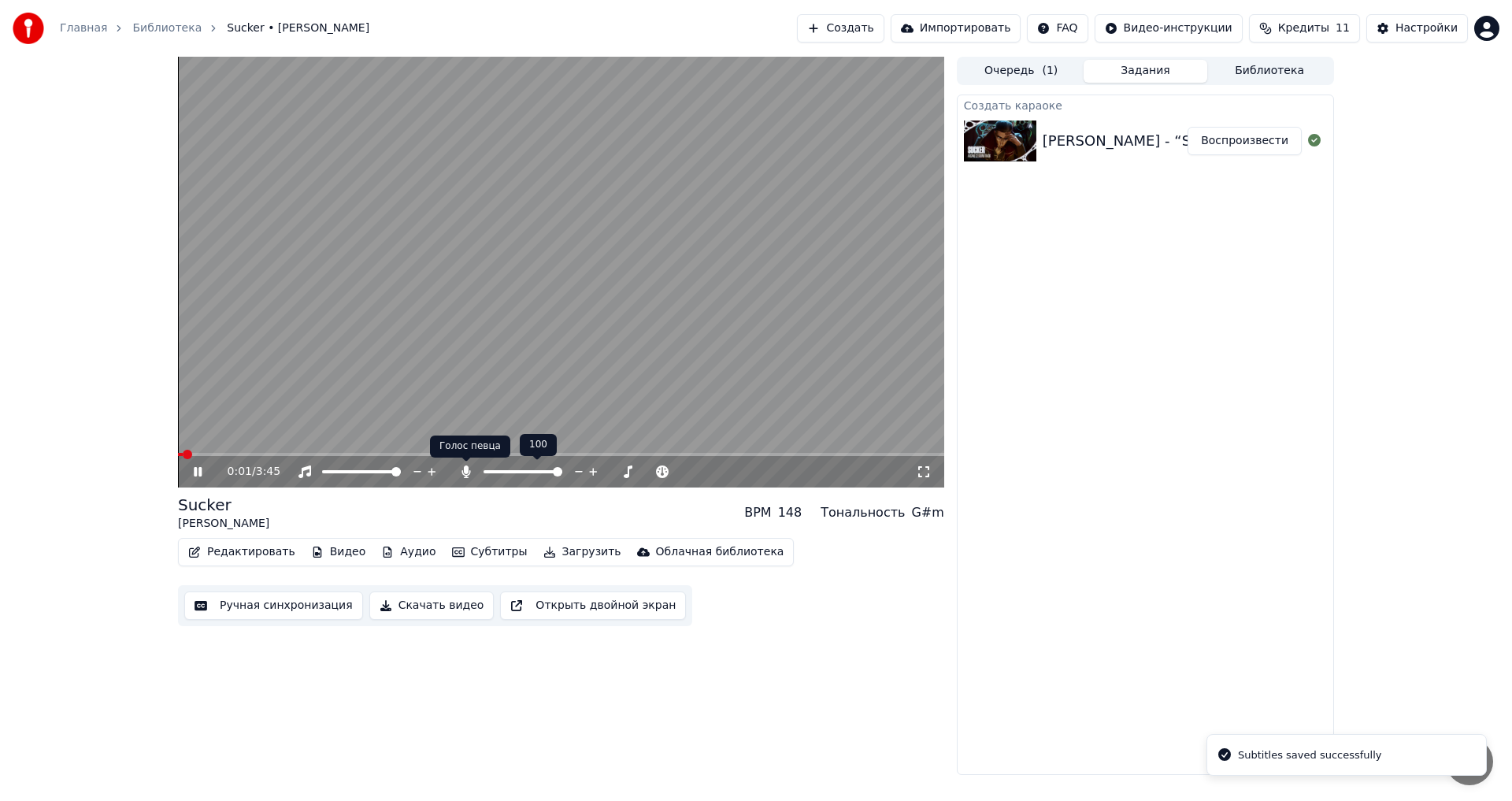
click at [466, 475] on icon at bounding box center [466, 471] width 15 height 13
click at [465, 357] on video at bounding box center [561, 272] width 766 height 431
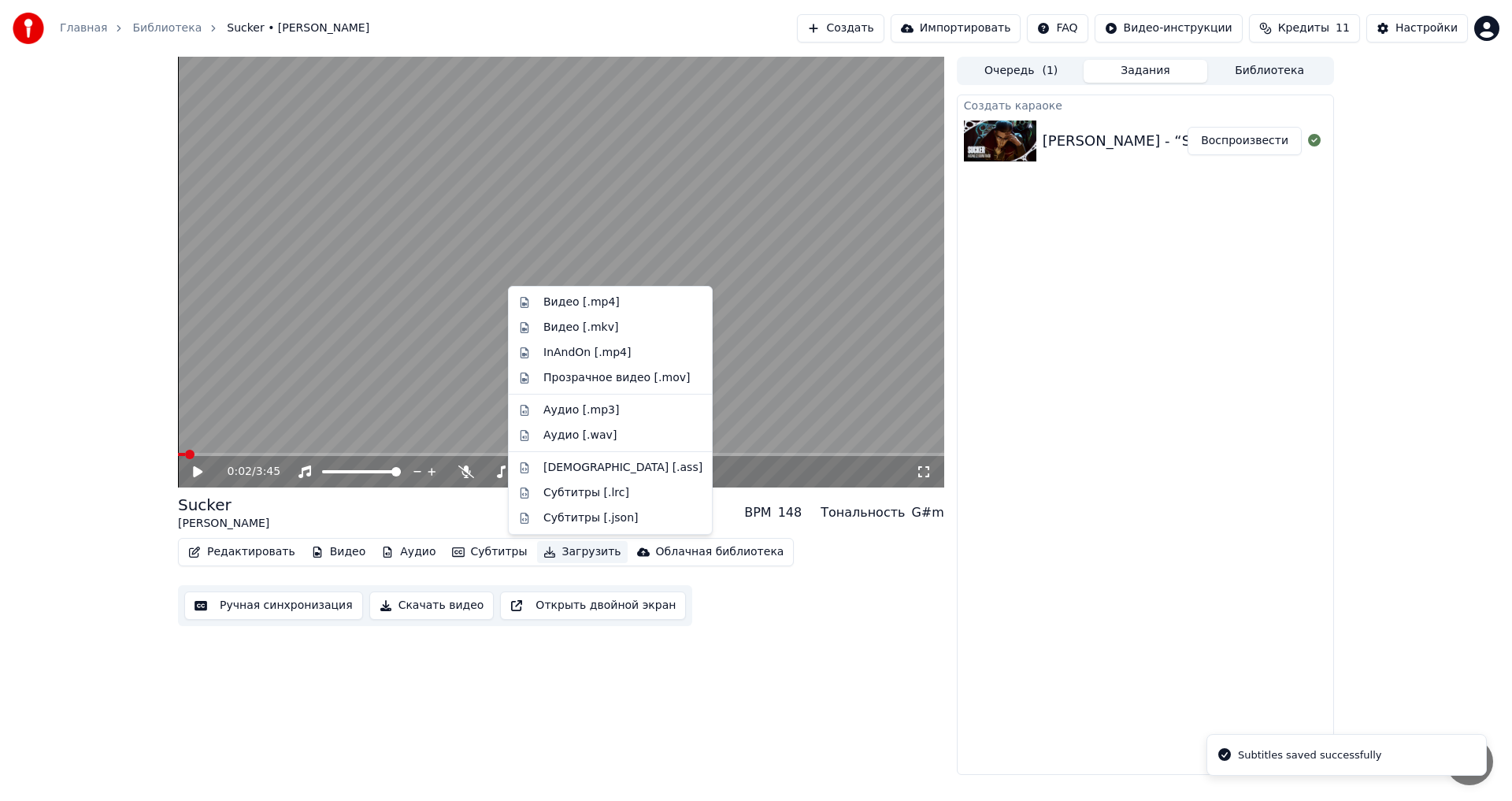
click at [562, 549] on button "Загрузить" at bounding box center [582, 552] width 90 height 22
click at [582, 301] on div "Видео [.mp4]" at bounding box center [581, 302] width 77 height 15
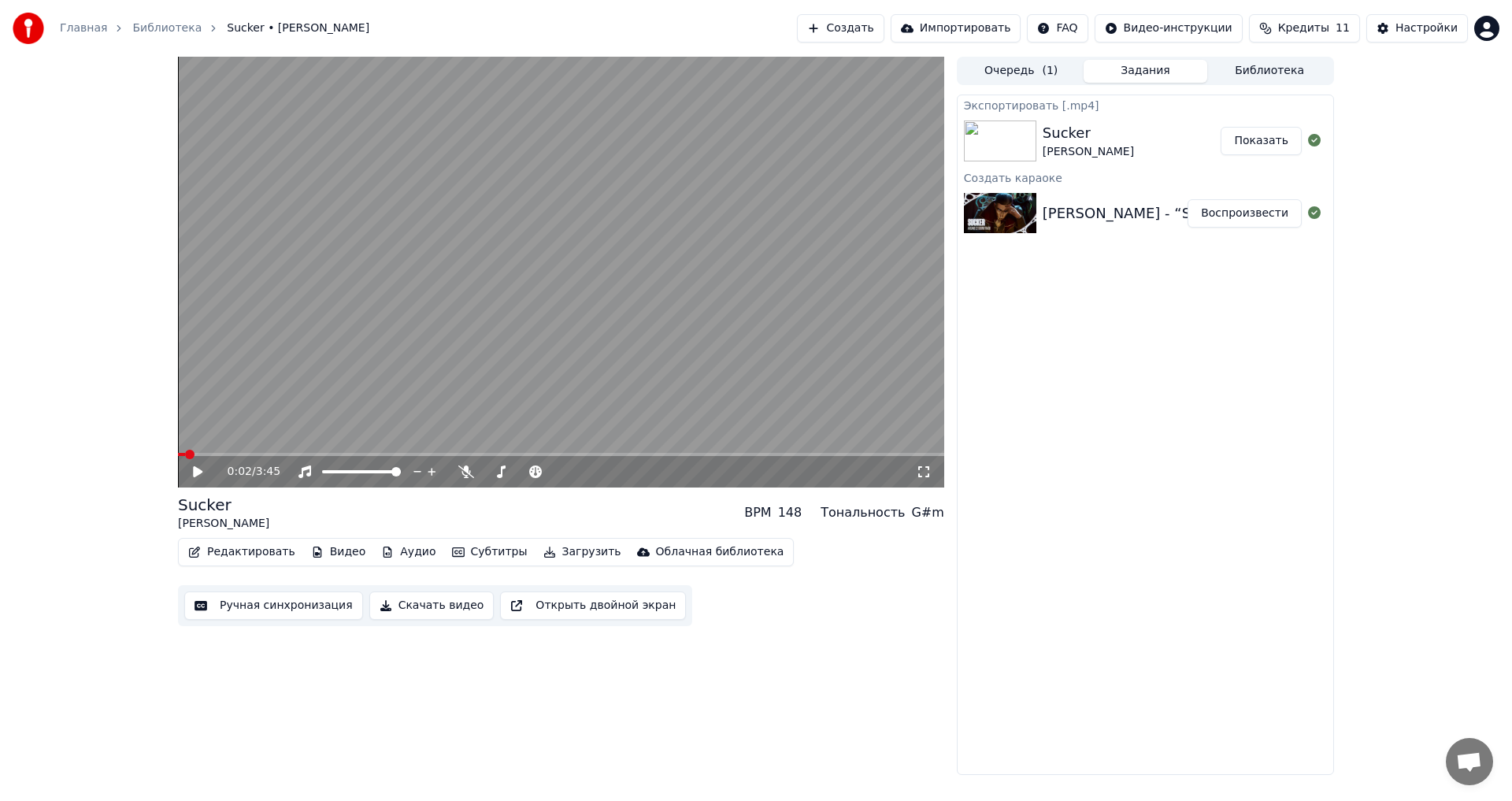
click at [1256, 142] on button "Показать" at bounding box center [1261, 140] width 81 height 28
click at [1164, 410] on div "Экспортировать [.mp4] Sucker [PERSON_NAME] Показать Создать караоке [PERSON_NAM…" at bounding box center [1145, 434] width 377 height 681
